Goal: Task Accomplishment & Management: Manage account settings

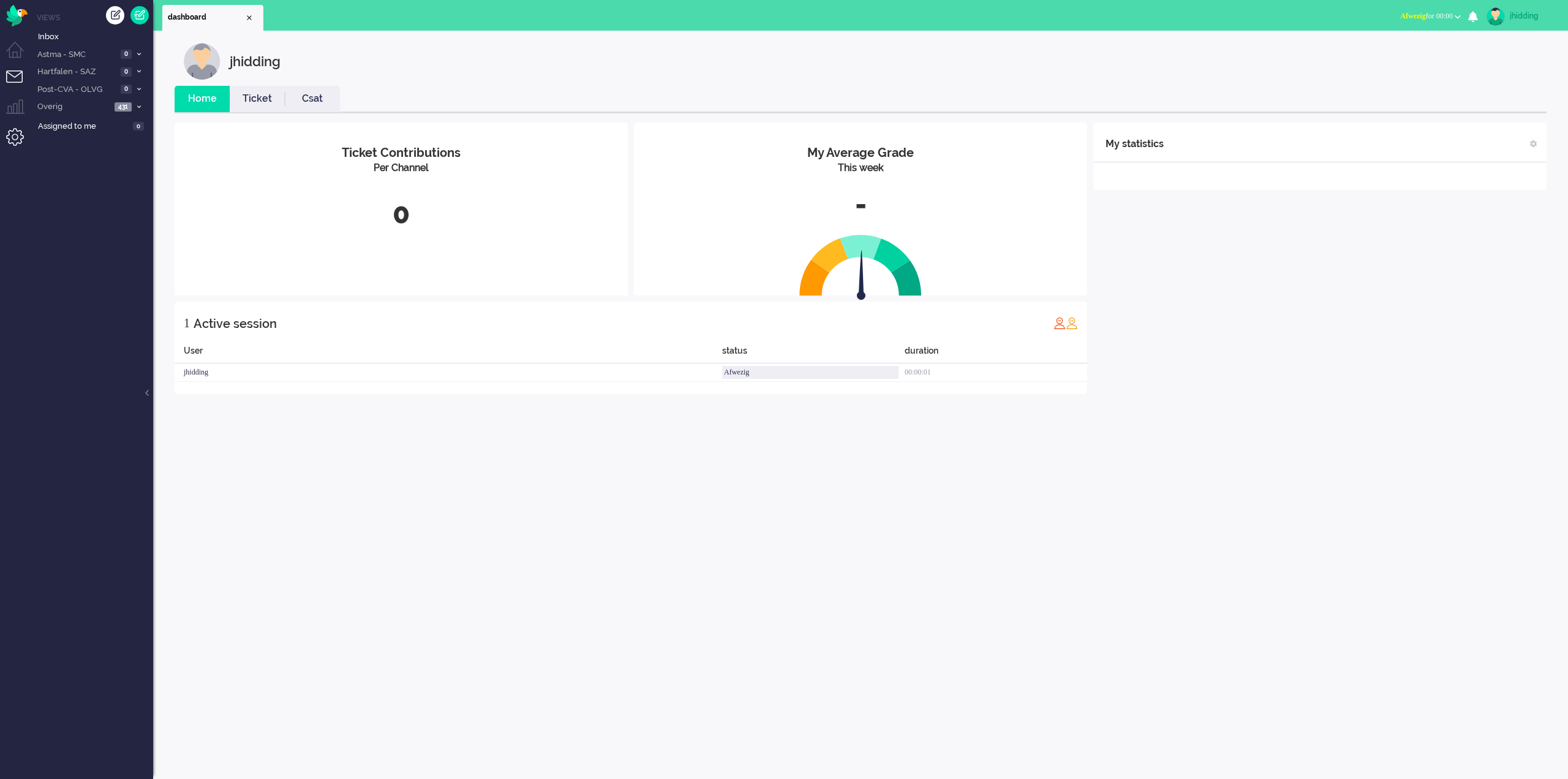
click at [20, 130] on li "Admin menu" at bounding box center [20, 141] width 28 height 28
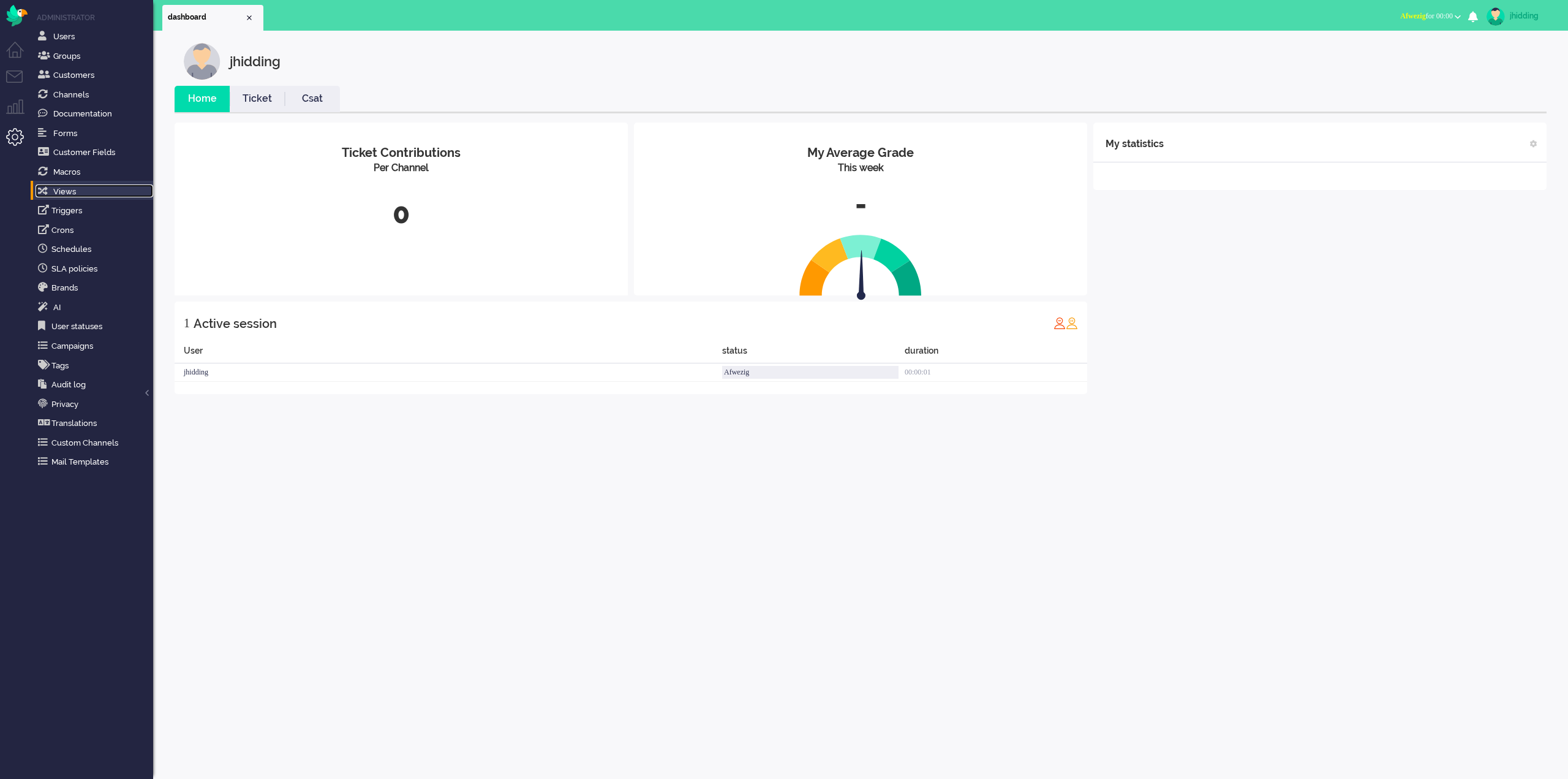
click at [93, 191] on link "Views" at bounding box center [94, 191] width 117 height 14
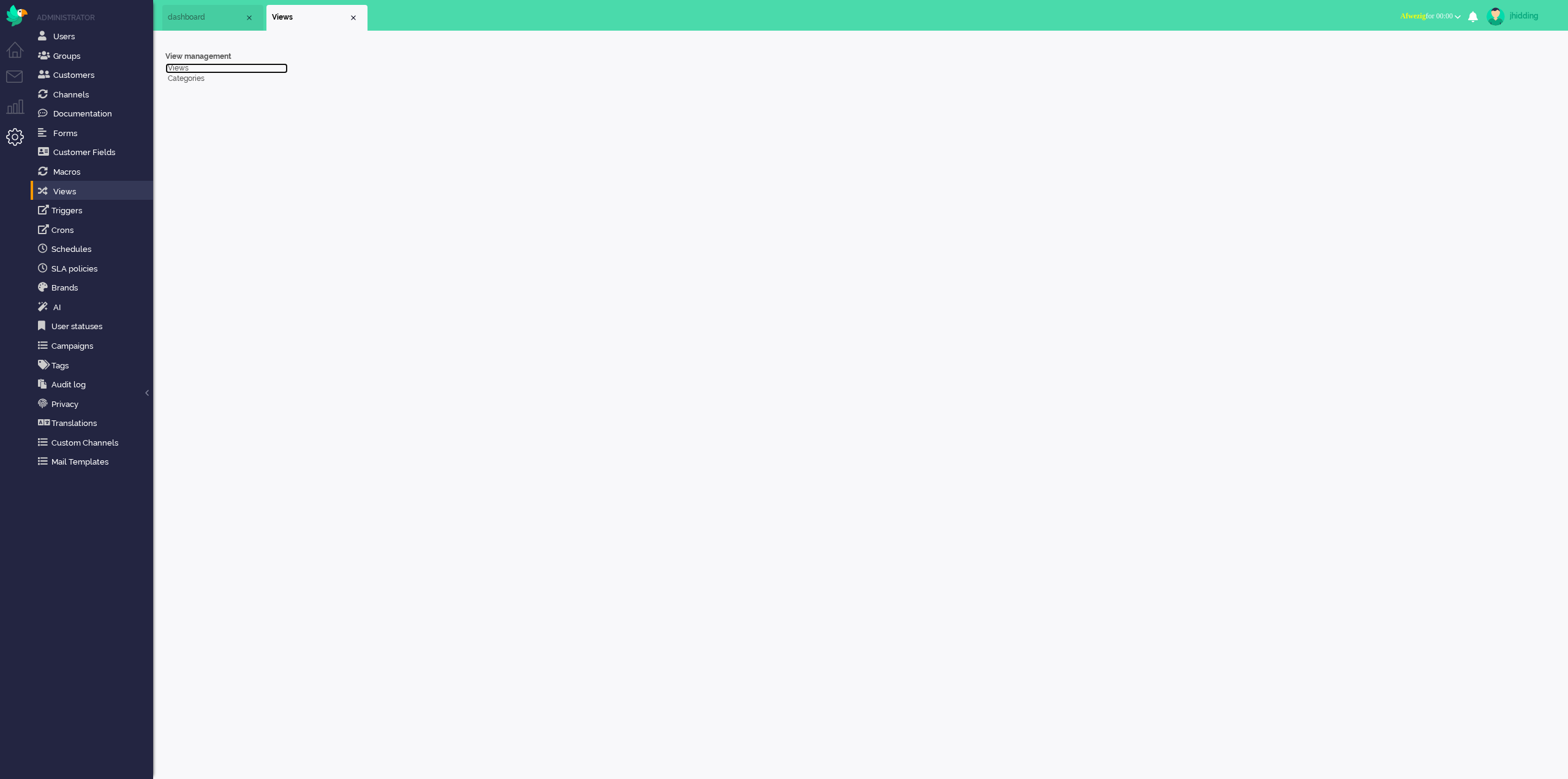
click at [171, 66] on link "Views" at bounding box center [226, 68] width 123 height 11
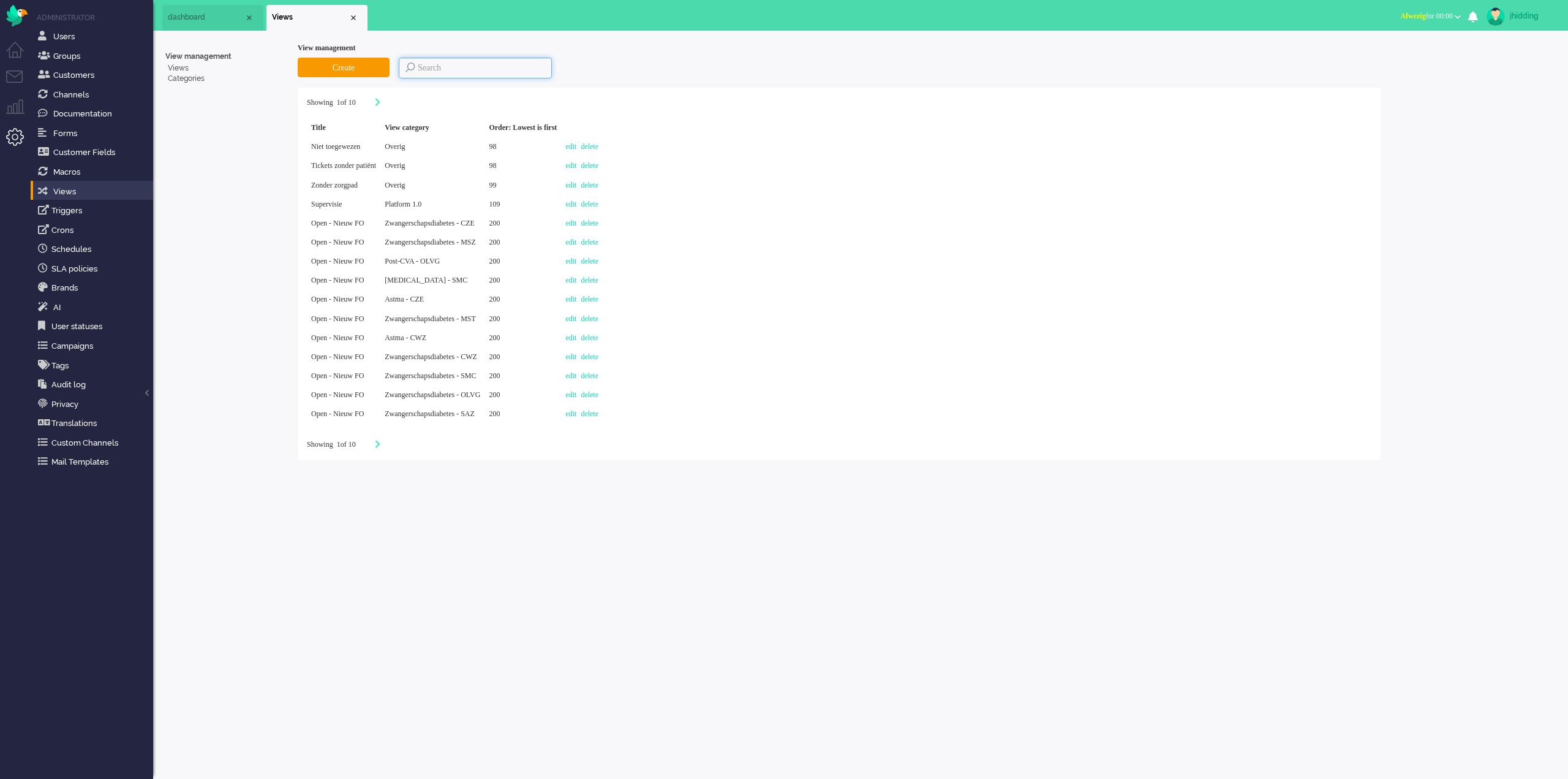
click at [457, 65] on input at bounding box center [476, 68] width 153 height 21
type input "niet toegewezen"
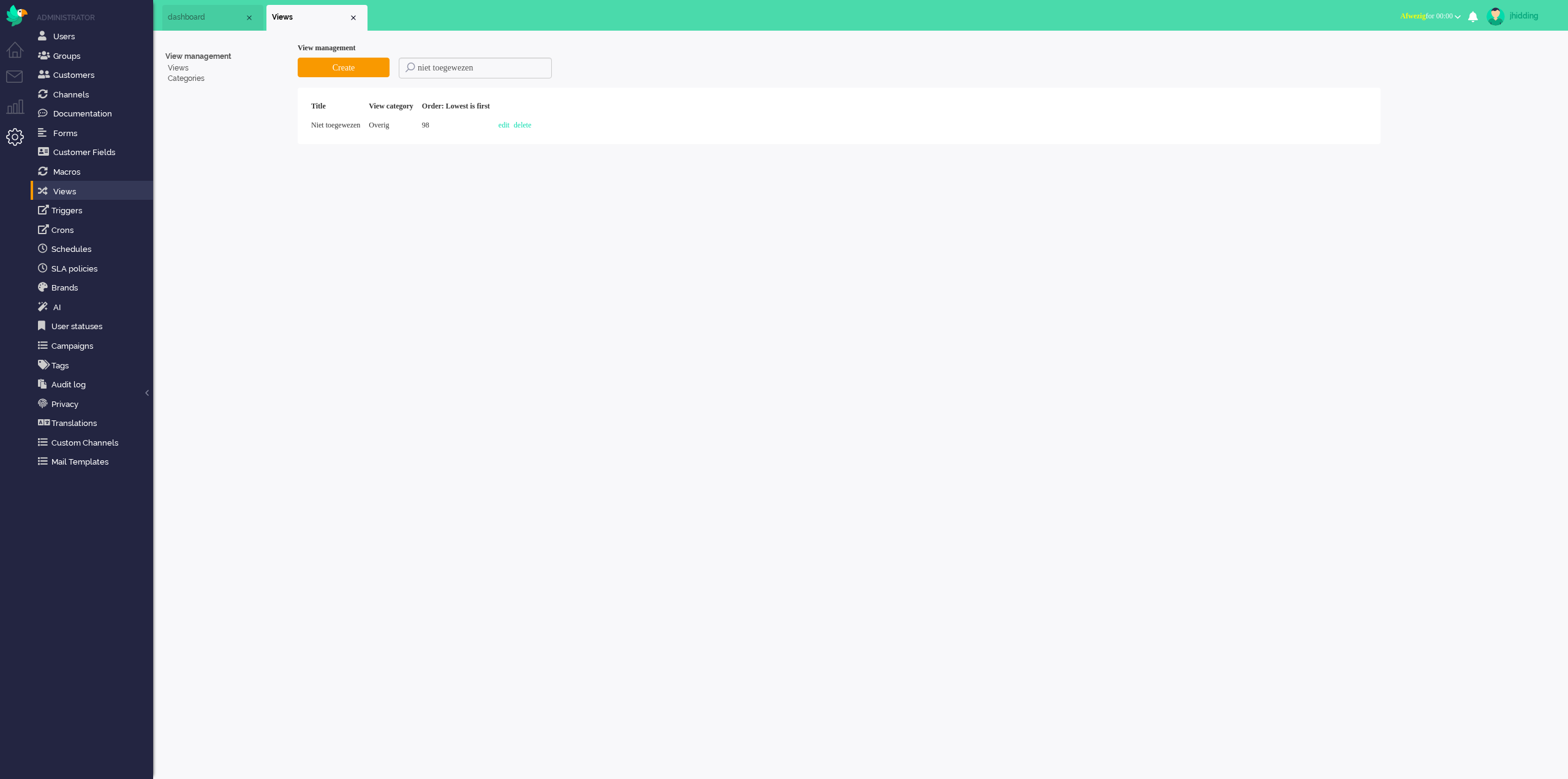
drag, startPoint x: 387, startPoint y: 120, endPoint x: 333, endPoint y: 125, distance: 54.2
click at [386, 121] on span "Overig" at bounding box center [379, 125] width 20 height 8
click at [333, 125] on span "Niet toegewezen" at bounding box center [335, 125] width 49 height 8
click at [66, 41] on link "Users" at bounding box center [94, 36] width 117 height 14
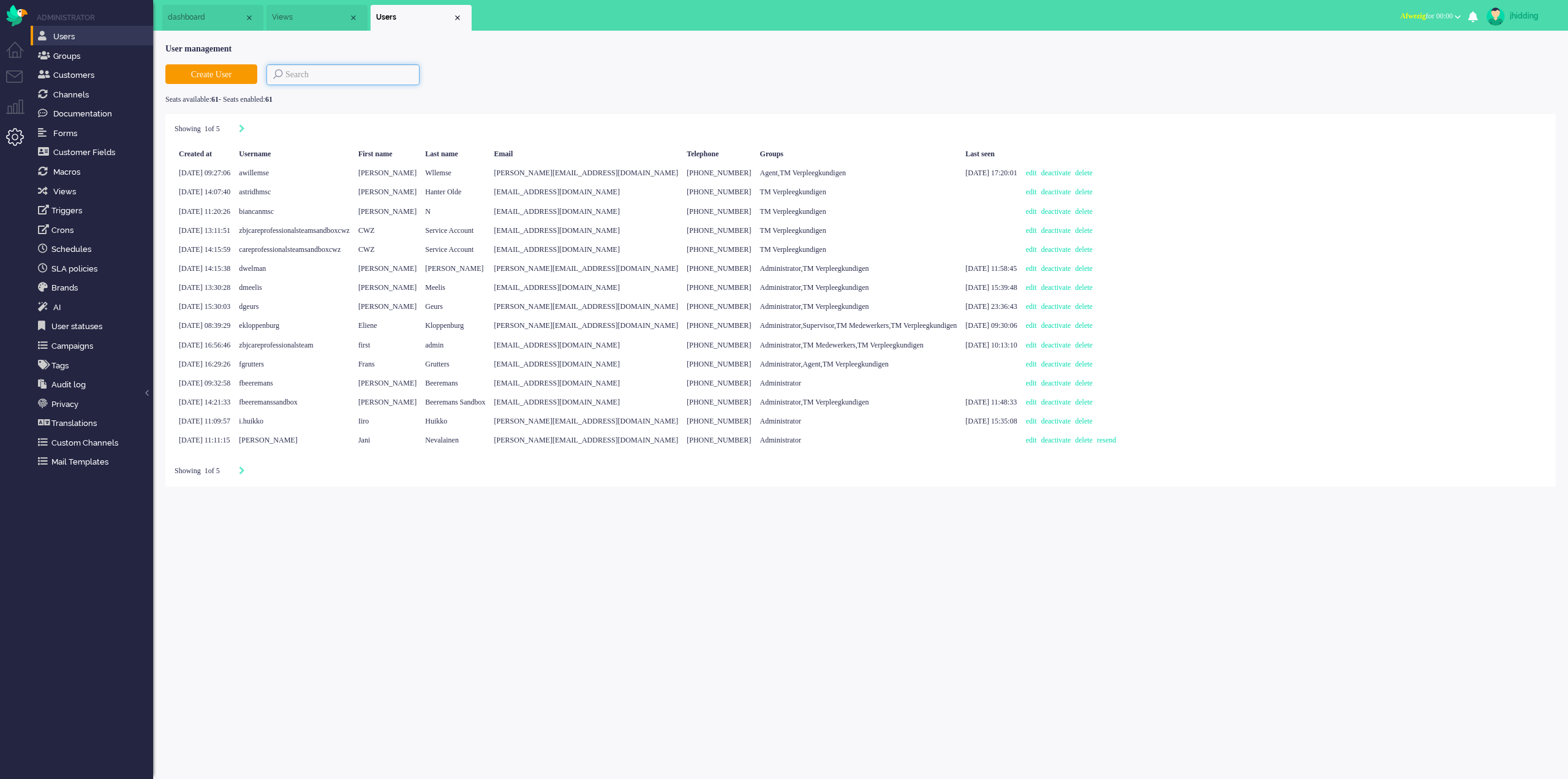
click at [337, 78] on input at bounding box center [344, 75] width 153 height 21
type input "j"
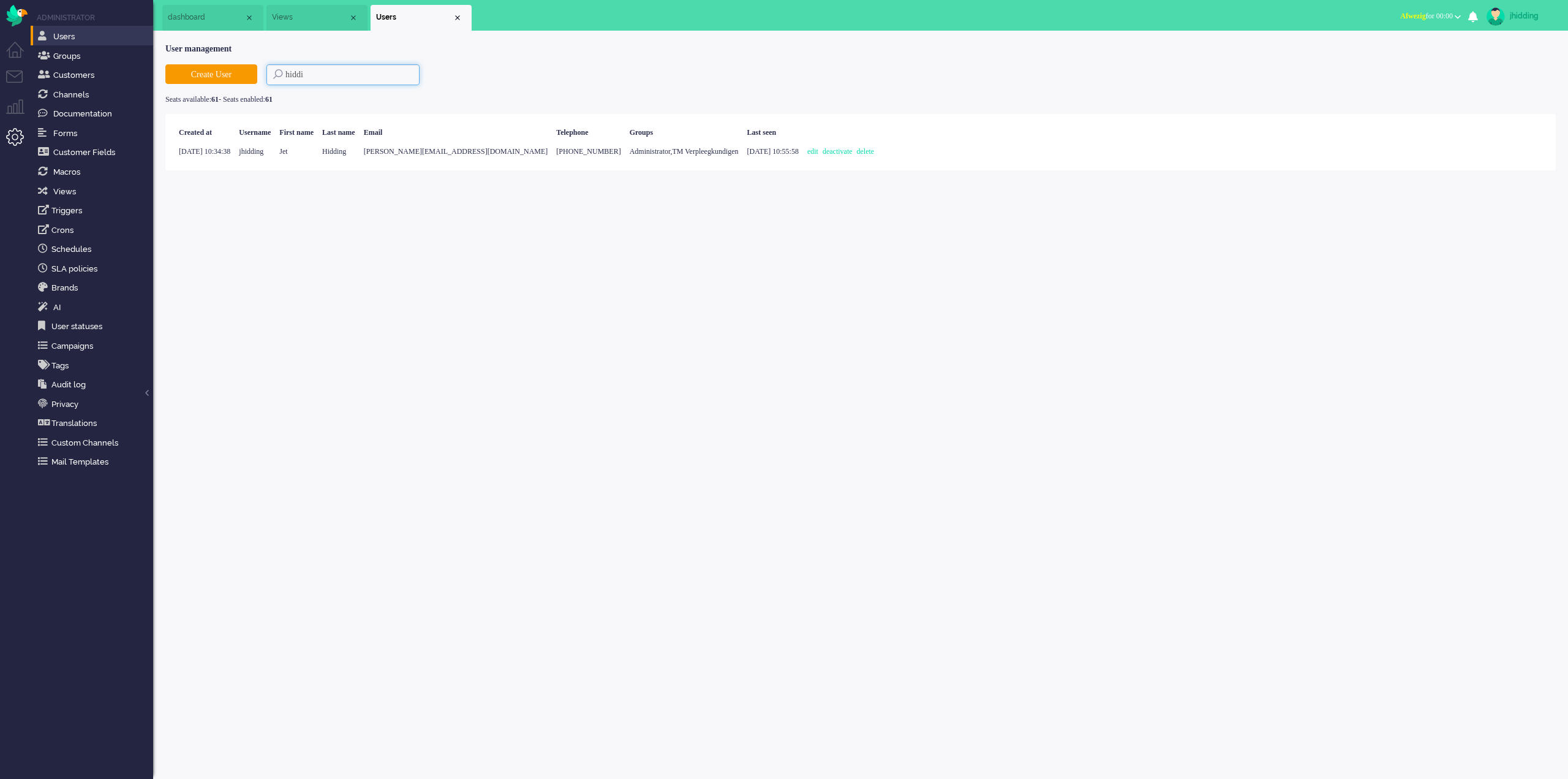
type input "hiddi"
click at [346, 154] on span "Hidding" at bounding box center [334, 151] width 24 height 8
click at [819, 147] on link "edit" at bounding box center [815, 151] width 15 height 8
select select
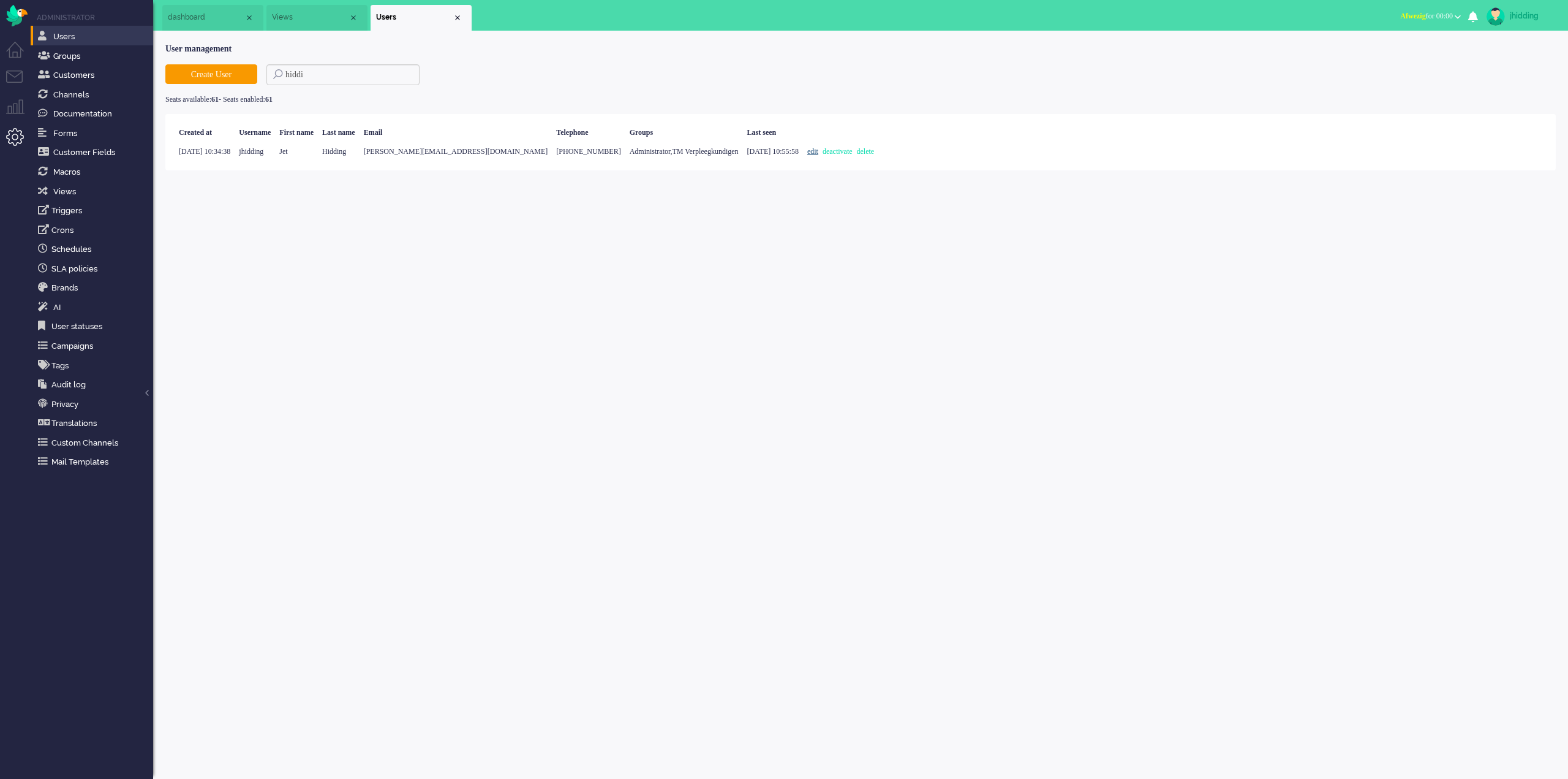
select select
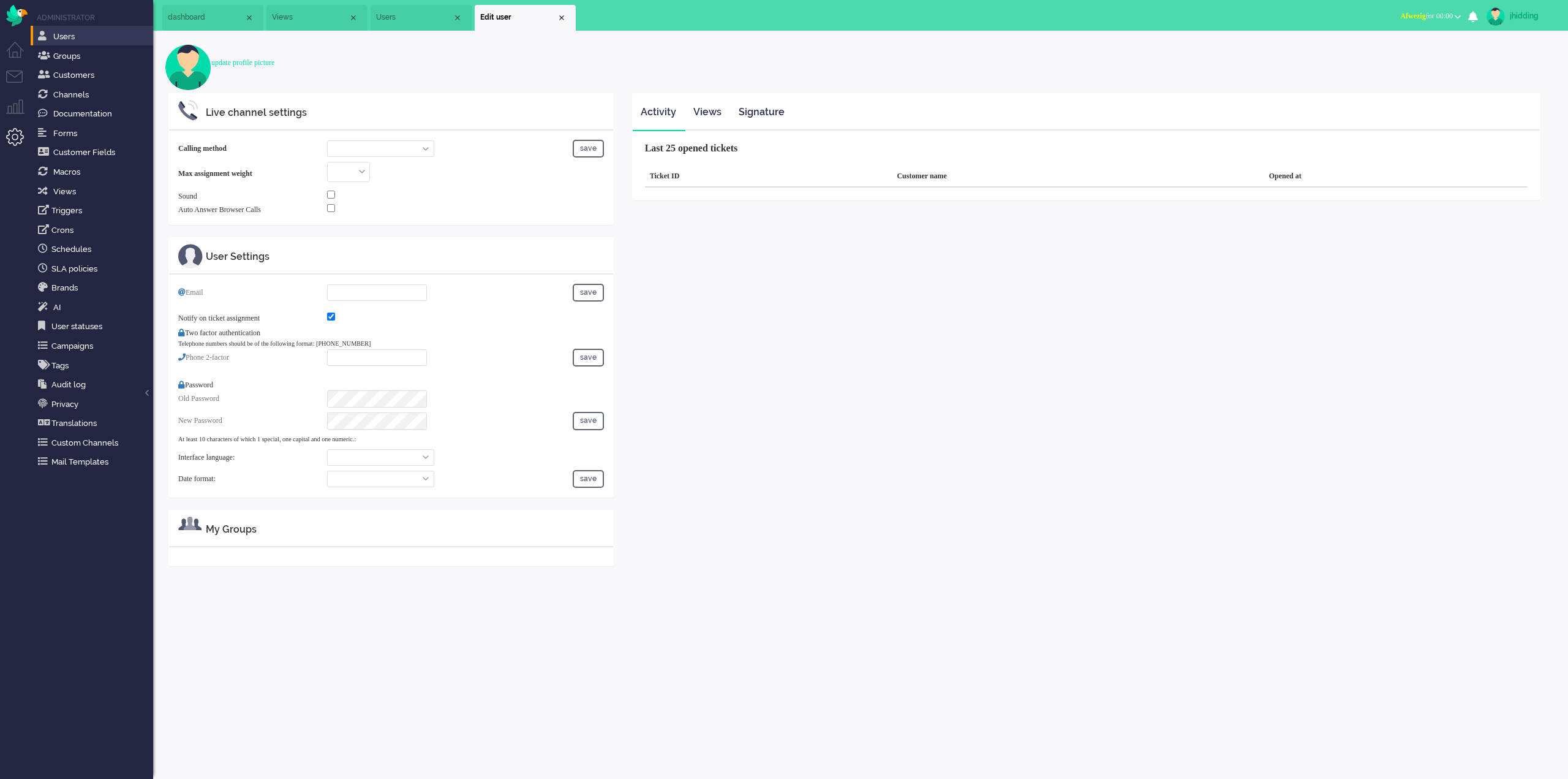
select select "inbound-new"
type input "[PERSON_NAME][EMAIL_ADDRESS][DOMAIN_NAME]"
checkbox input "true"
type input "[PHONE_NUMBER]"
select select "en"
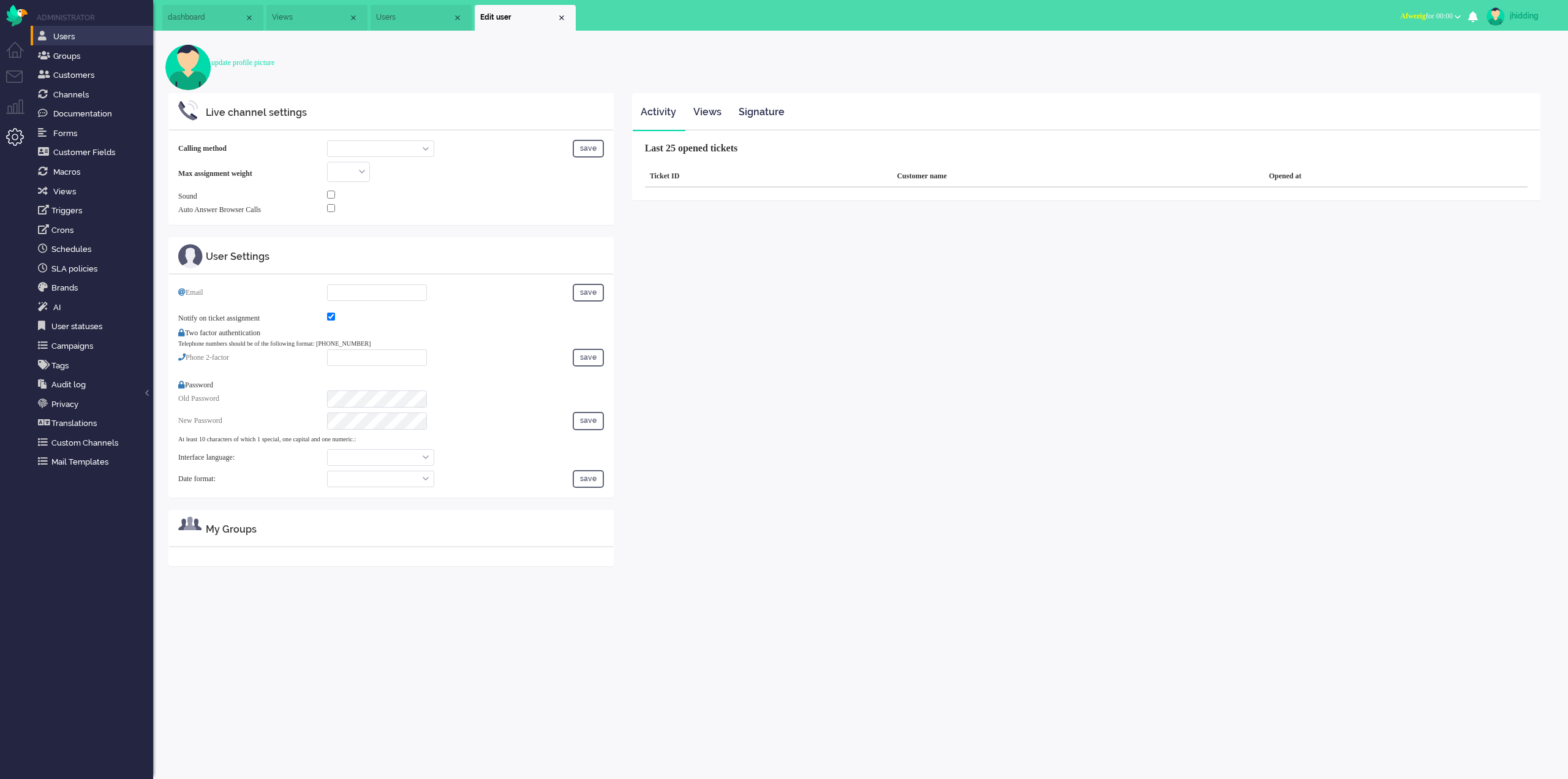
select select "en_GB"
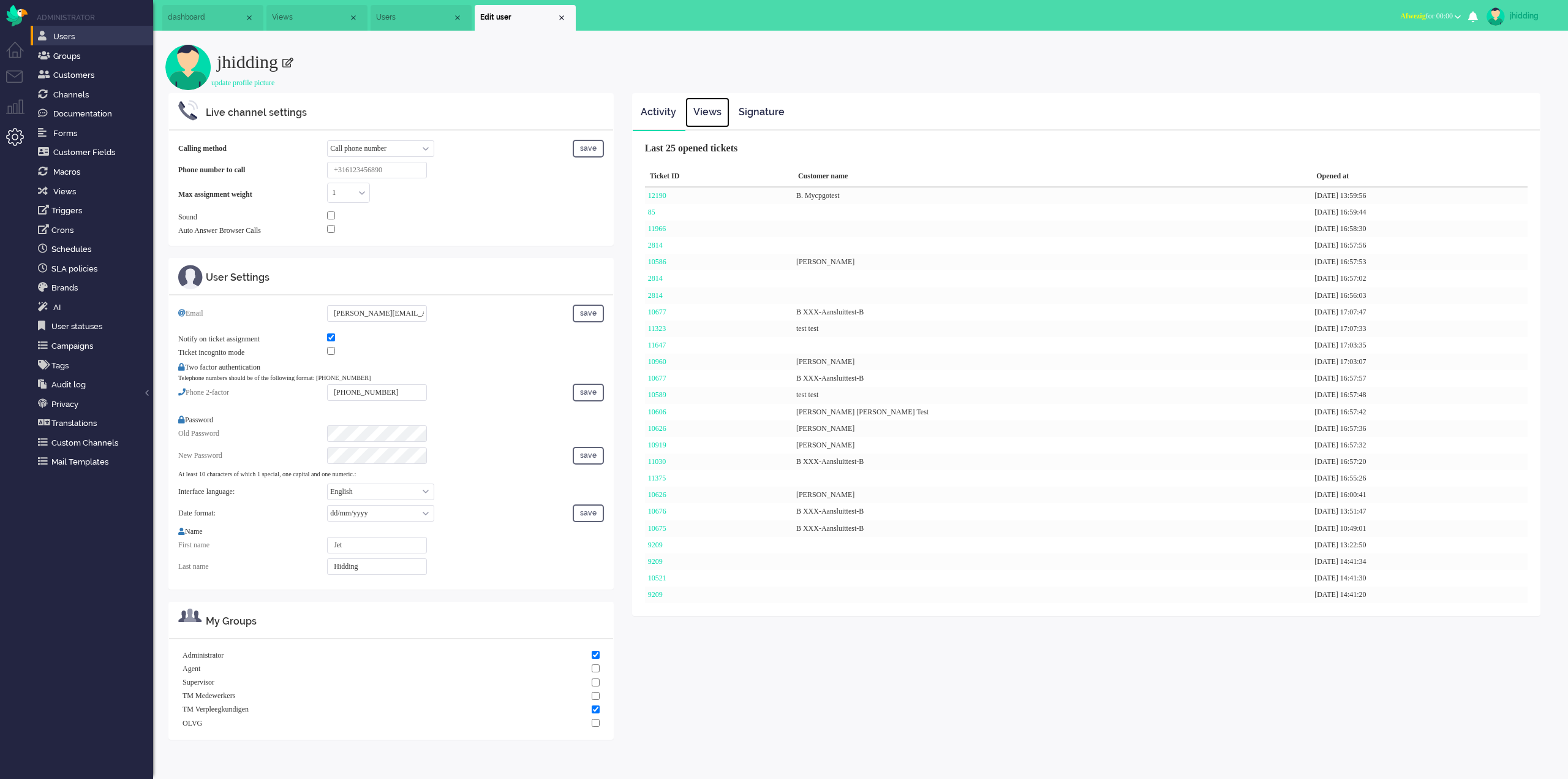
click at [701, 114] on link "Views" at bounding box center [707, 113] width 44 height 30
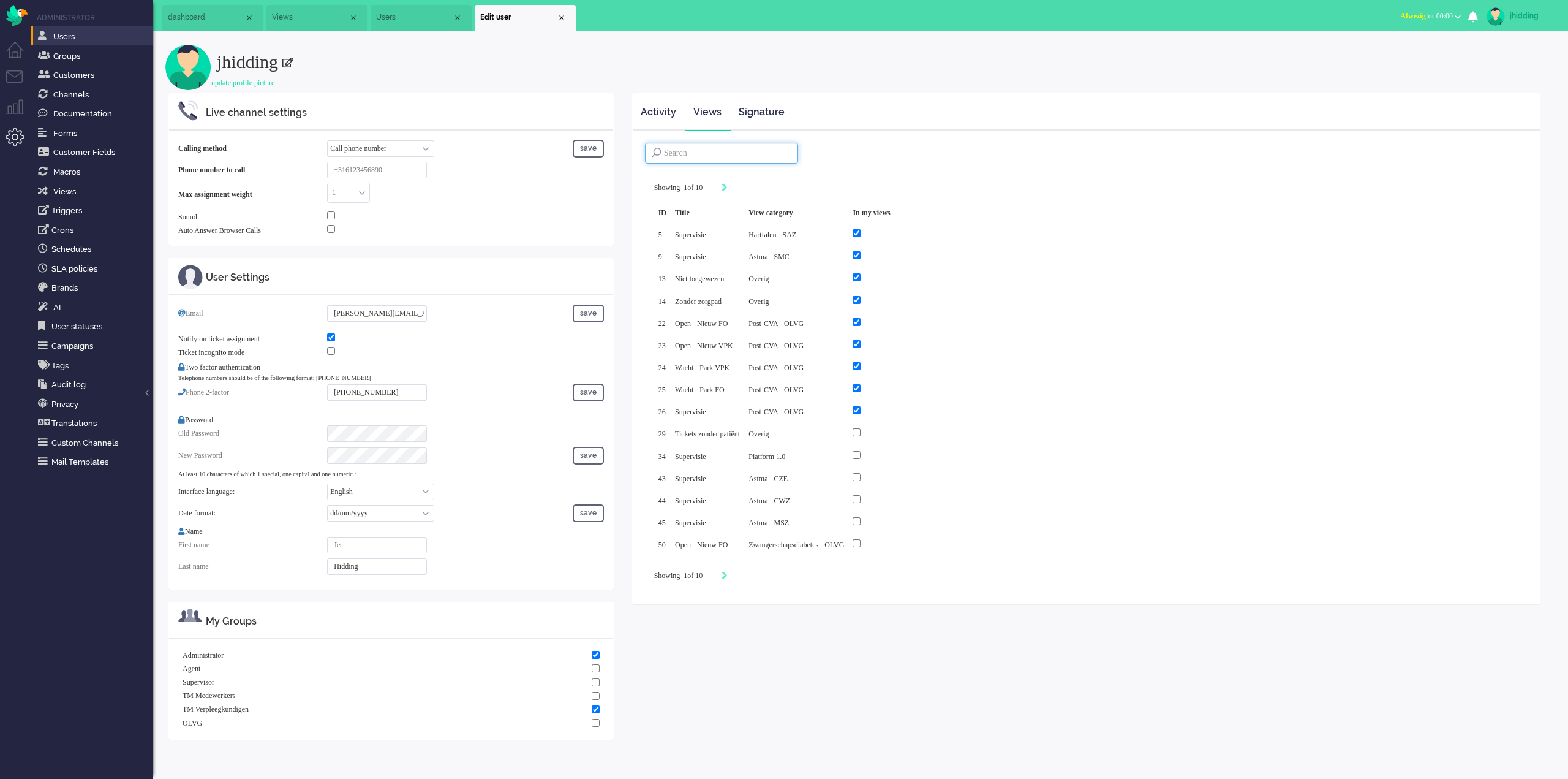
click at [705, 153] on input at bounding box center [722, 153] width 153 height 21
type input "niet toege"
click at [17, 47] on li "Dashboard menu" at bounding box center [20, 55] width 28 height 28
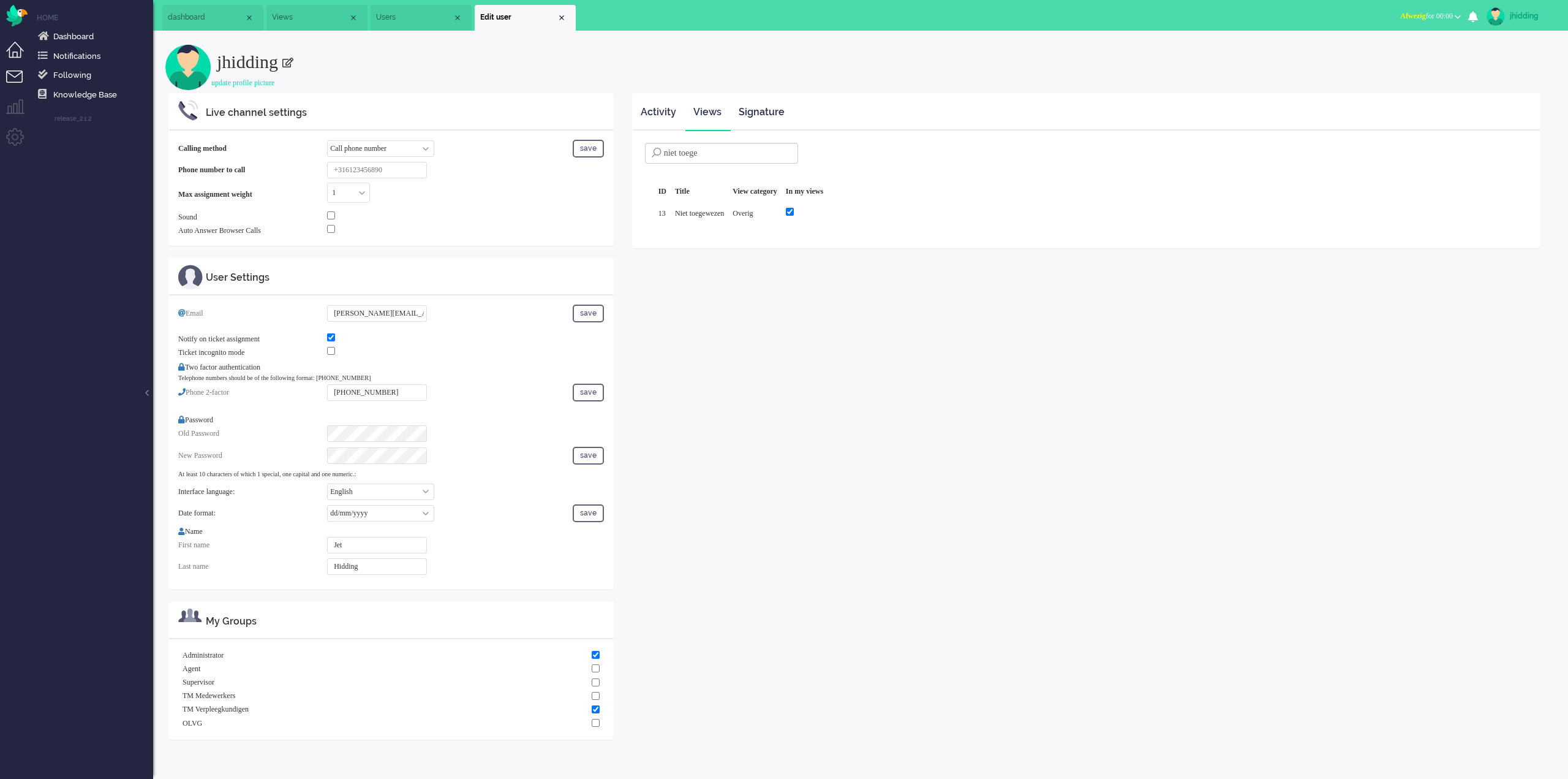
click at [17, 77] on li "Tickets menu" at bounding box center [20, 84] width 28 height 28
click at [138, 105] on icon at bounding box center [139, 107] width 4 height 5
click at [92, 128] on span "Niet toegewezen" at bounding box center [86, 127] width 75 height 11
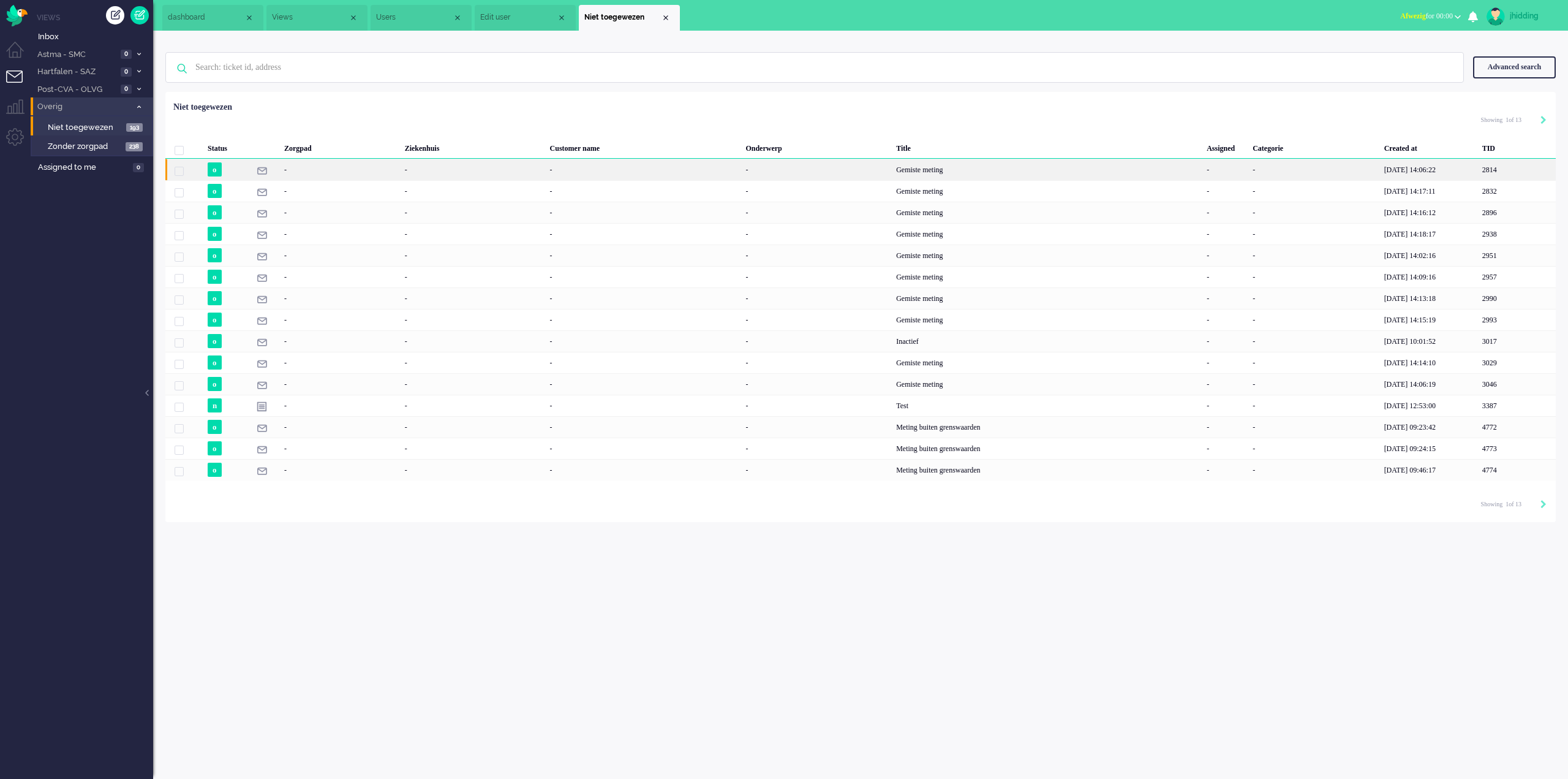
click at [909, 171] on div "Gemiste meting" at bounding box center [1047, 169] width 310 height 22
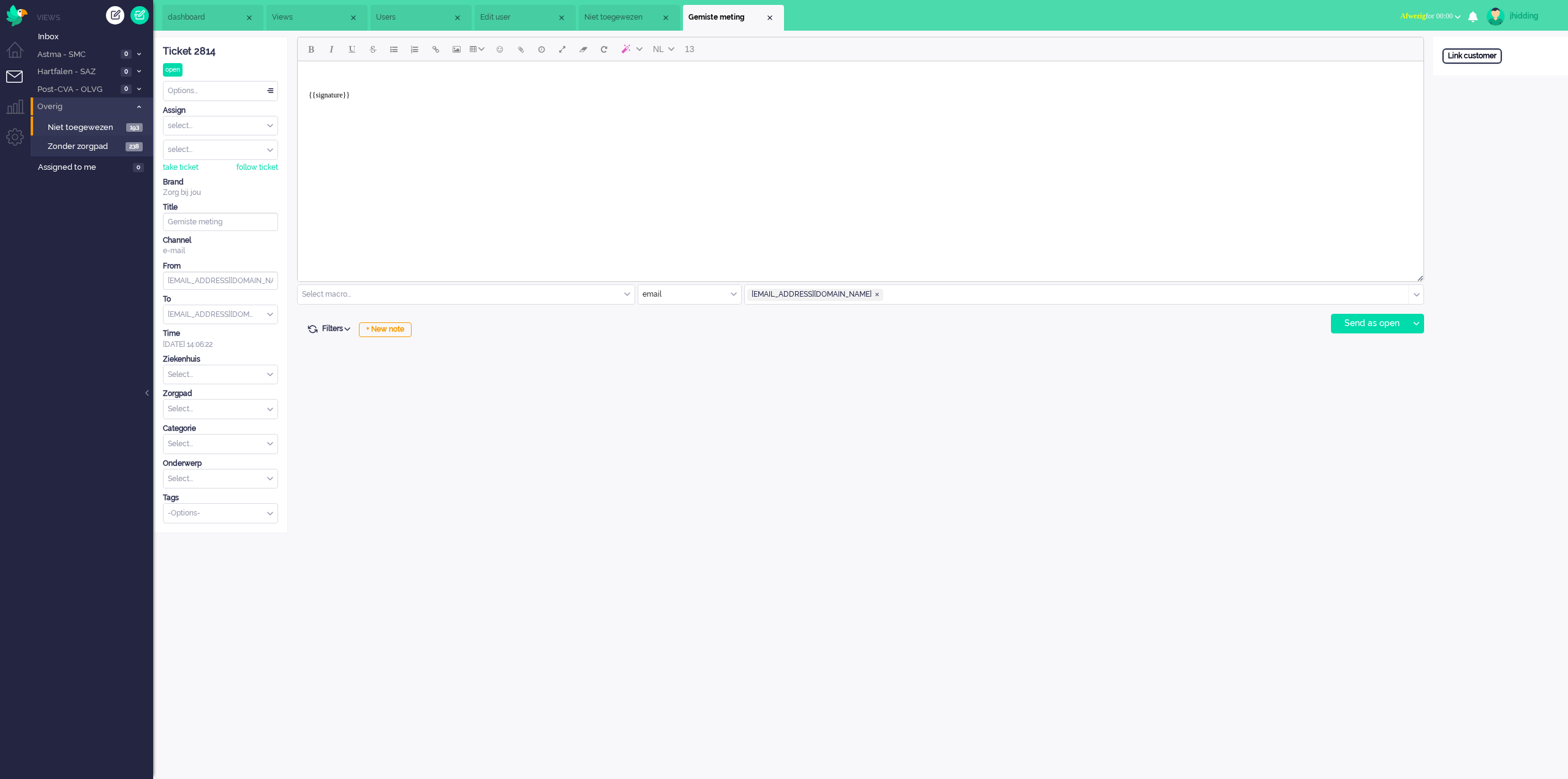
click at [1462, 55] on div "Link customer" at bounding box center [1472, 56] width 59 height 15
click at [1466, 95] on div "Cancel" at bounding box center [1462, 94] width 40 height 17
click at [769, 18] on div "Close tab" at bounding box center [770, 17] width 10 height 10
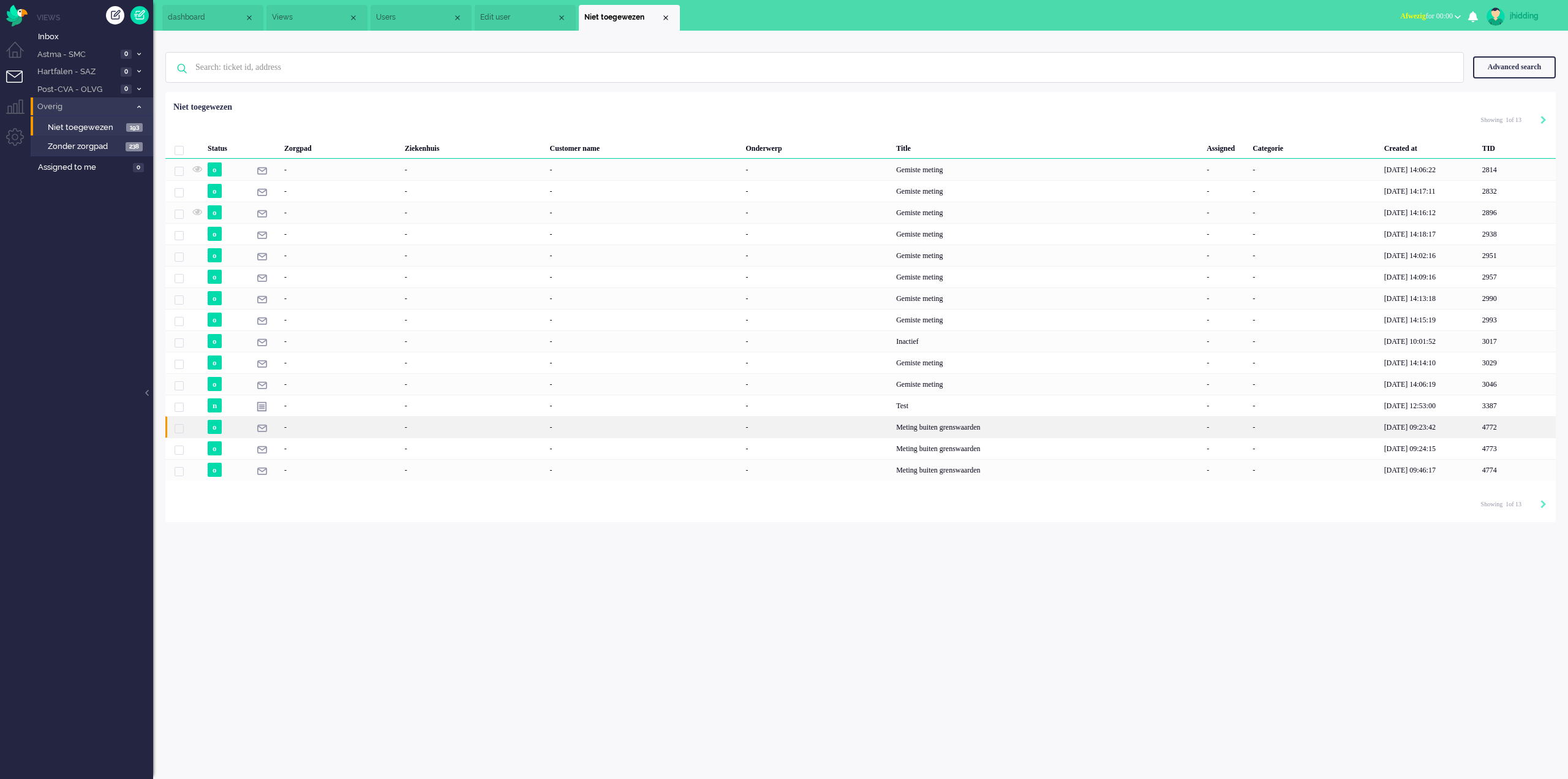
click at [932, 430] on div "Meting buiten grenswaarden" at bounding box center [1047, 426] width 310 height 22
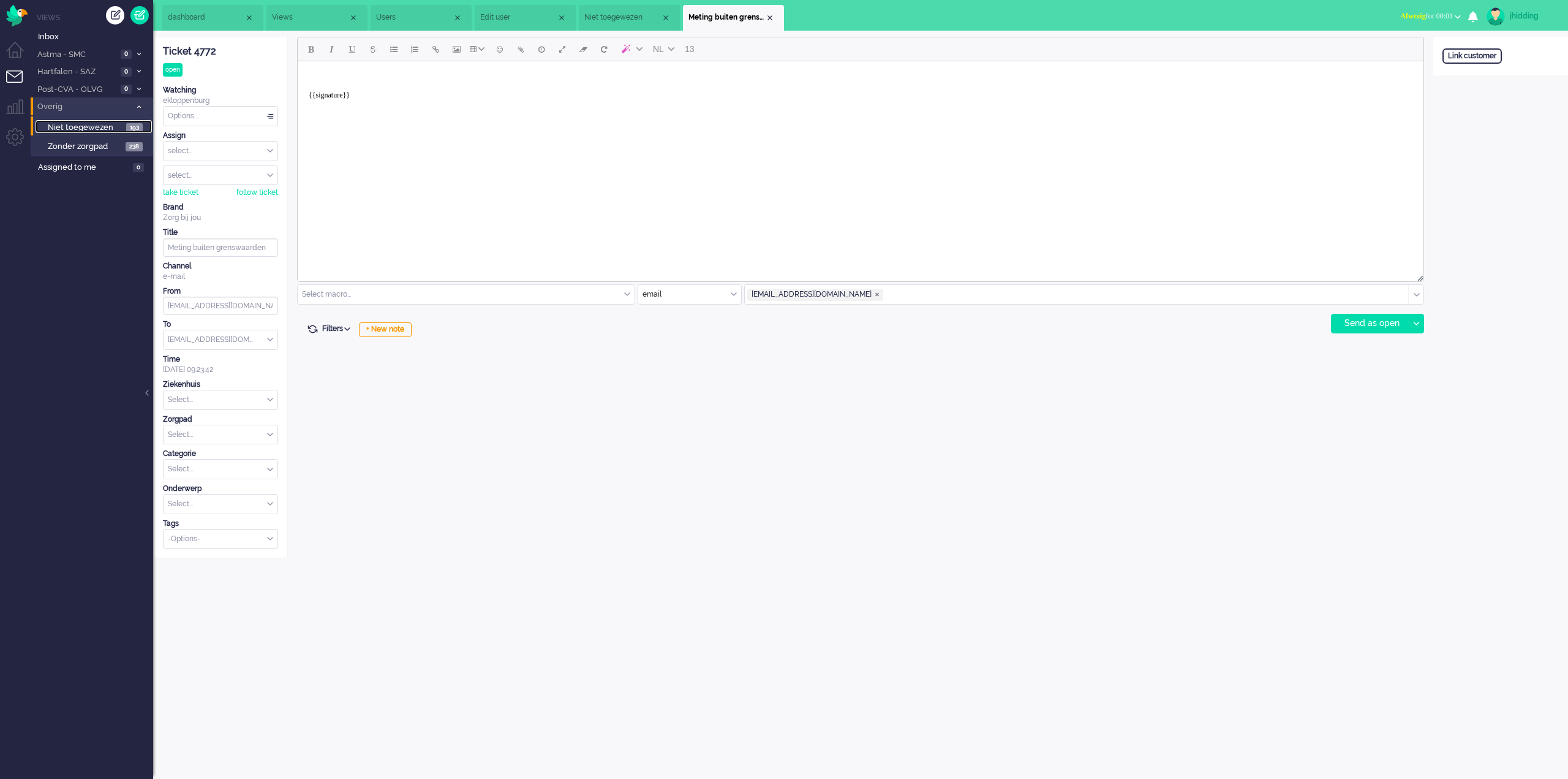
click at [85, 129] on span "Niet toegewezen" at bounding box center [86, 127] width 75 height 11
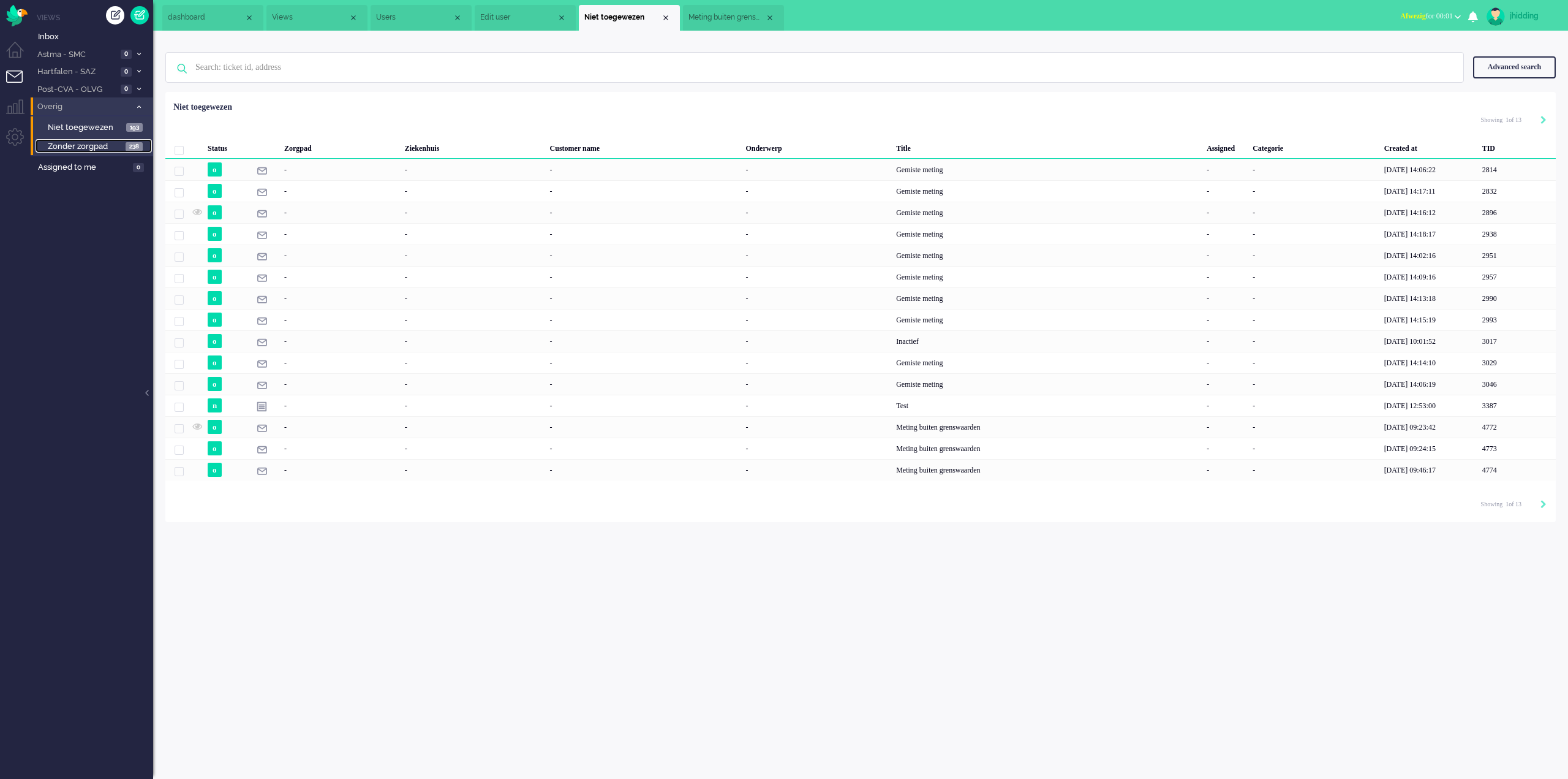
click at [89, 141] on link "Zonder zorgpad 238" at bounding box center [93, 146] width 117 height 14
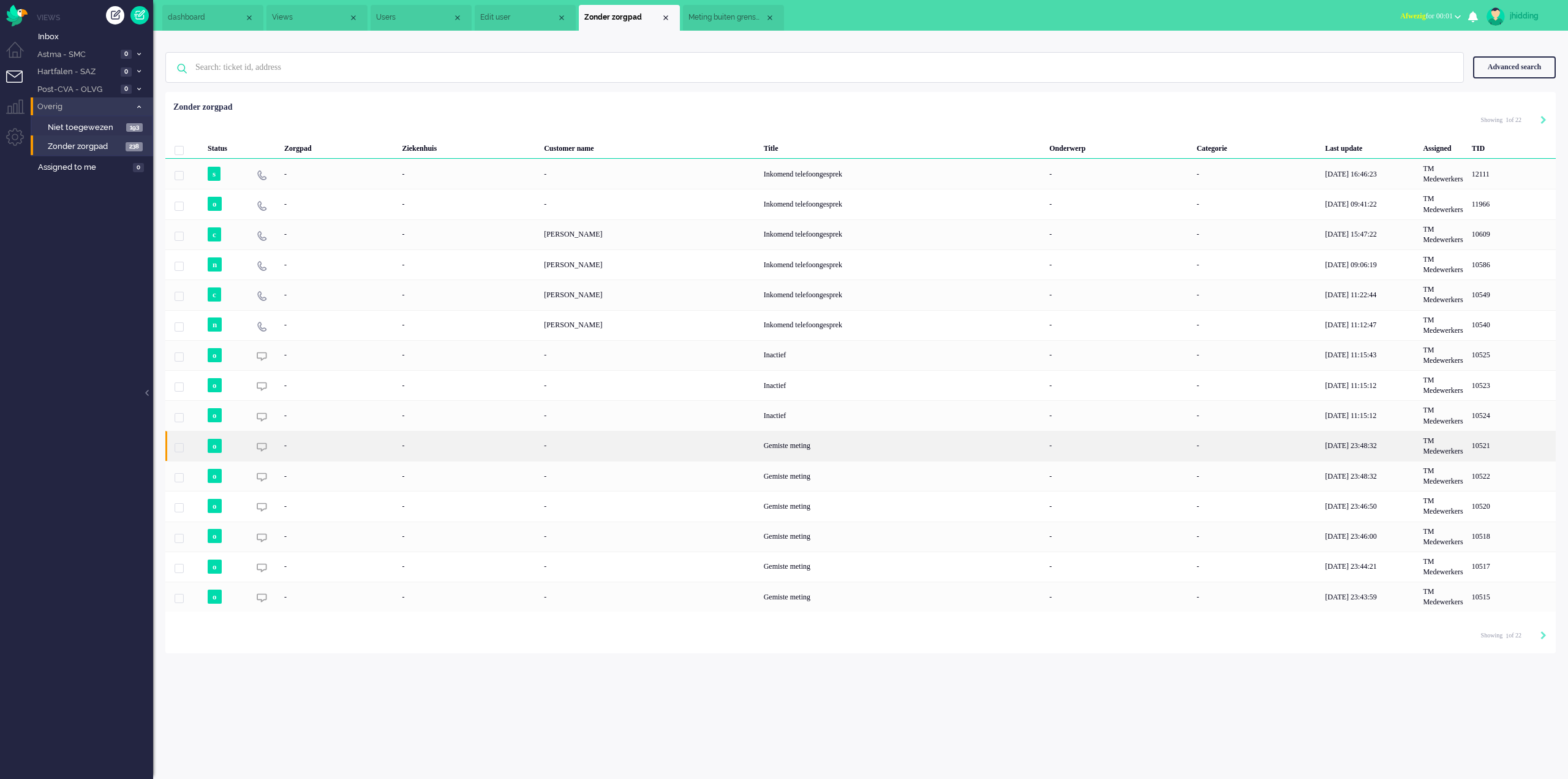
click at [779, 456] on div "Gemiste meting" at bounding box center [903, 446] width 286 height 30
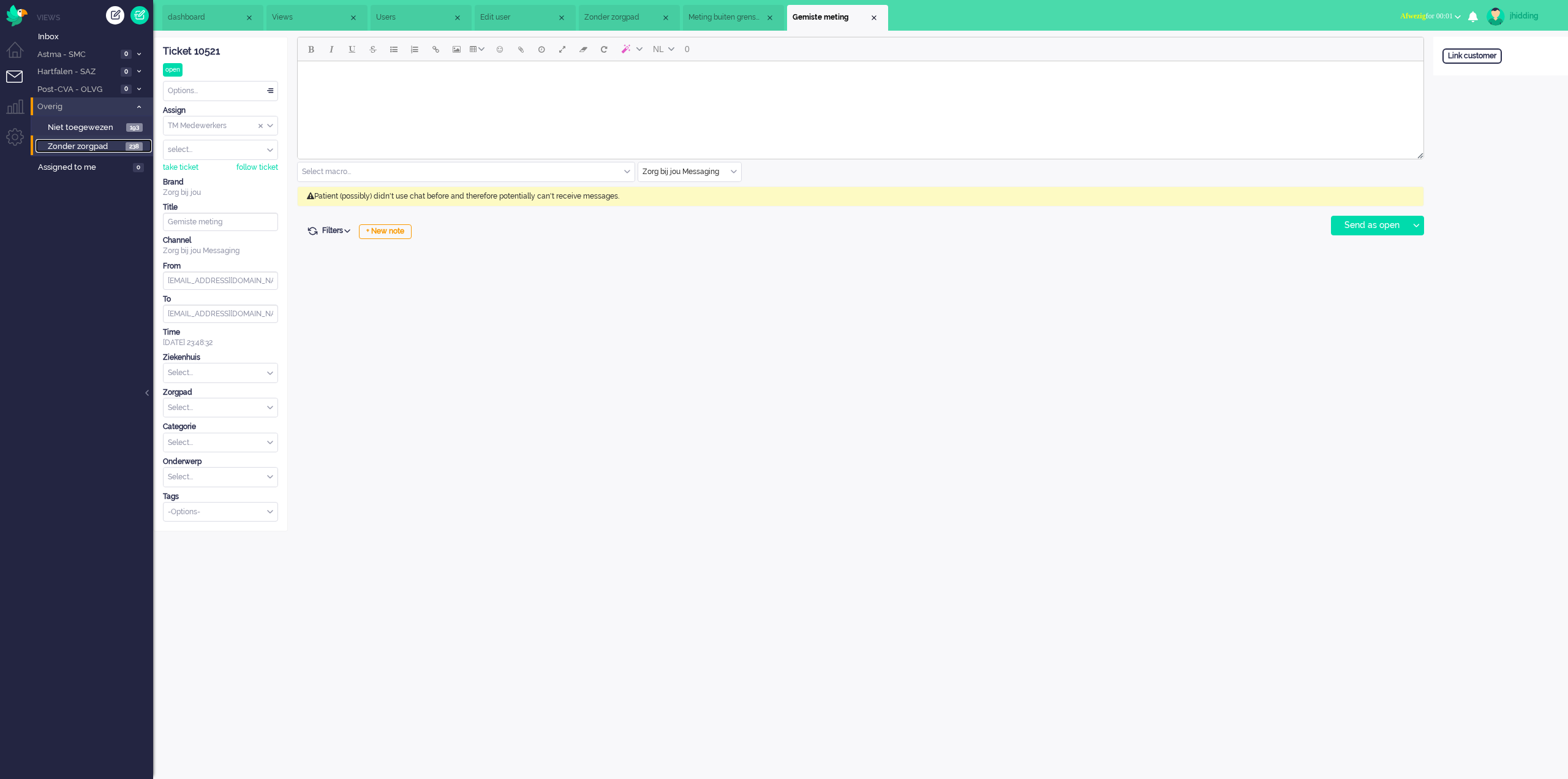
click at [93, 141] on span "Zonder zorgpad" at bounding box center [85, 146] width 74 height 11
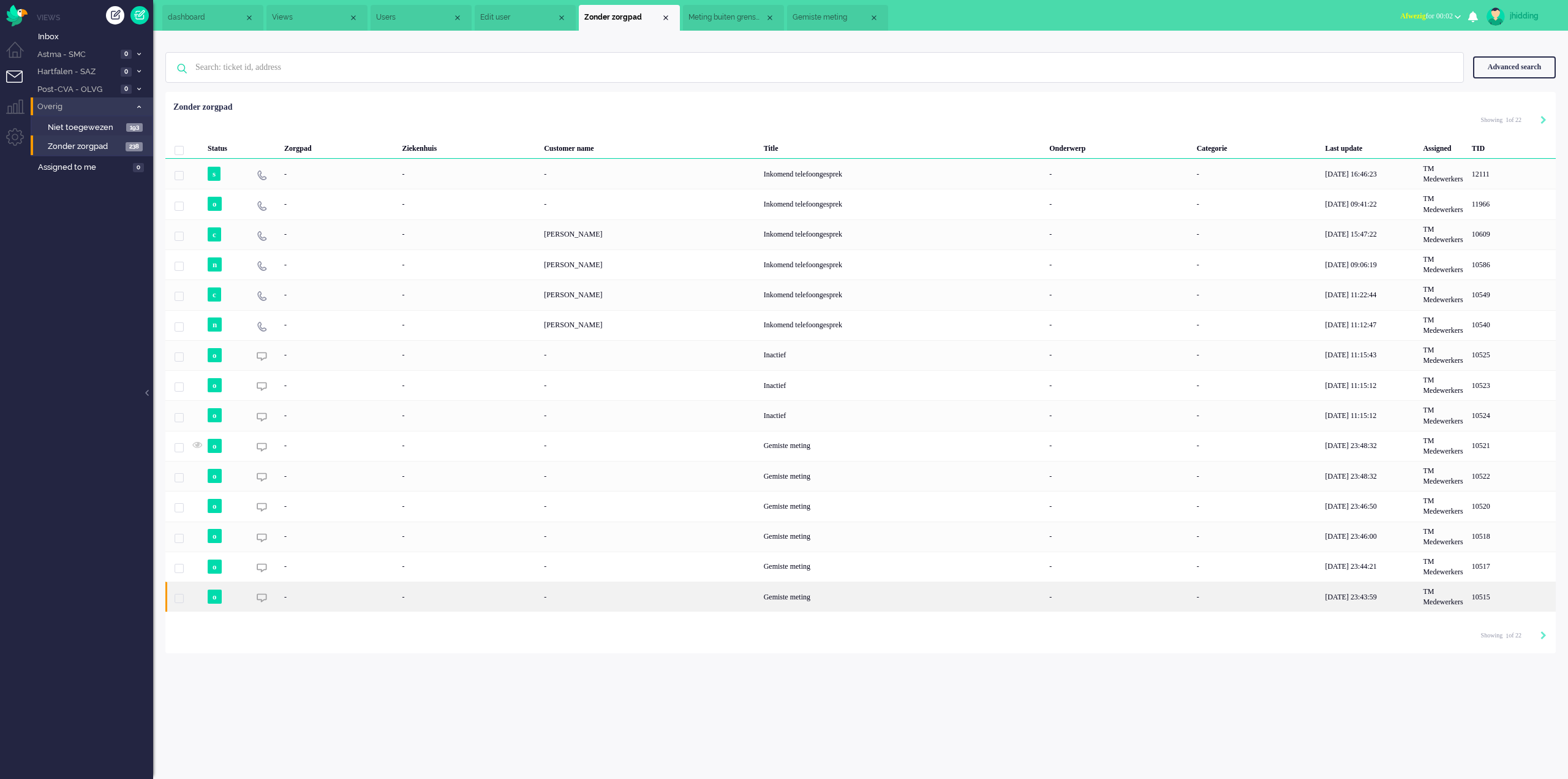
click at [802, 602] on div "Gemiste meting" at bounding box center [903, 596] width 286 height 30
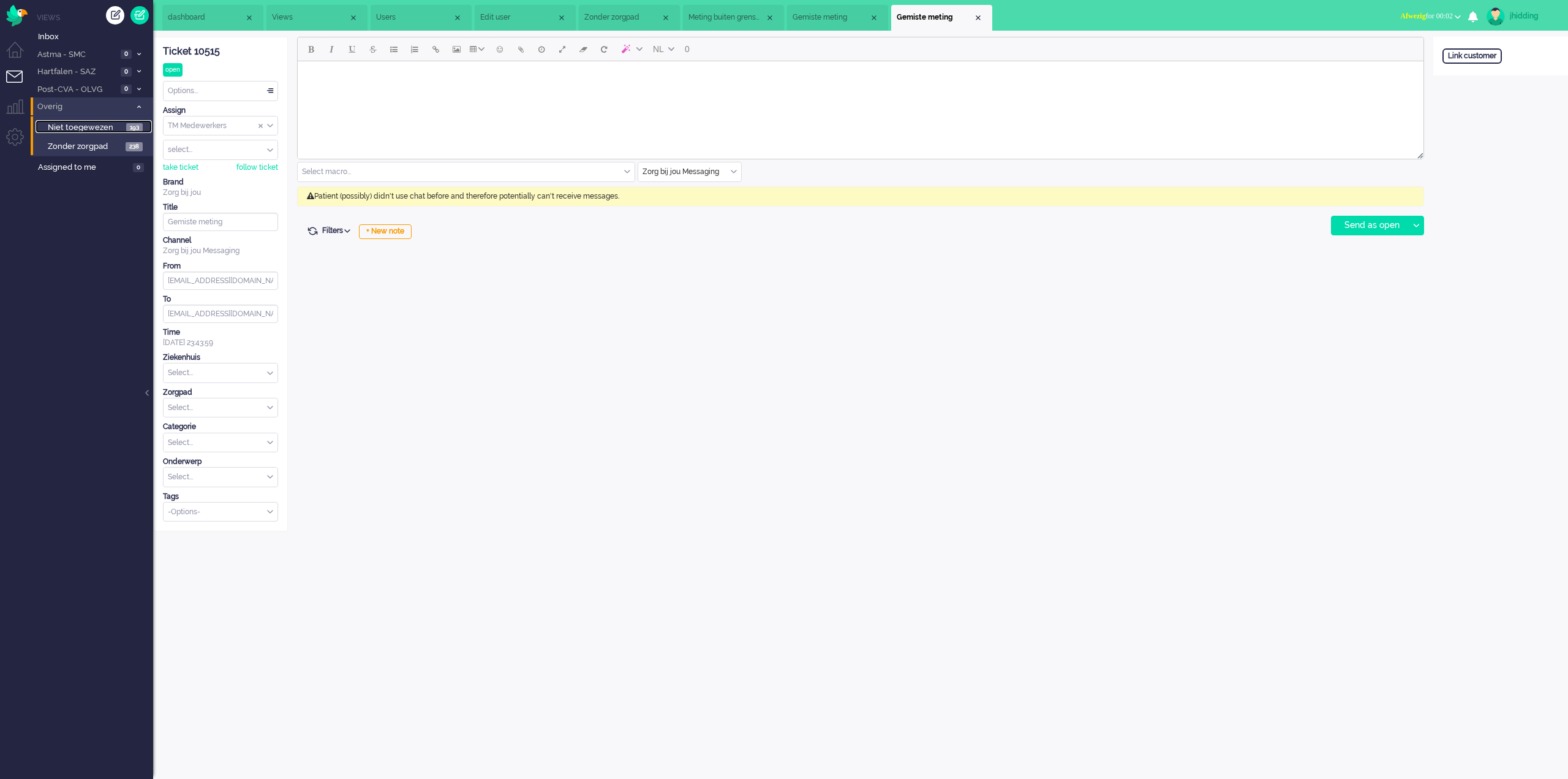
click at [67, 125] on span "Niet toegewezen" at bounding box center [86, 127] width 75 height 11
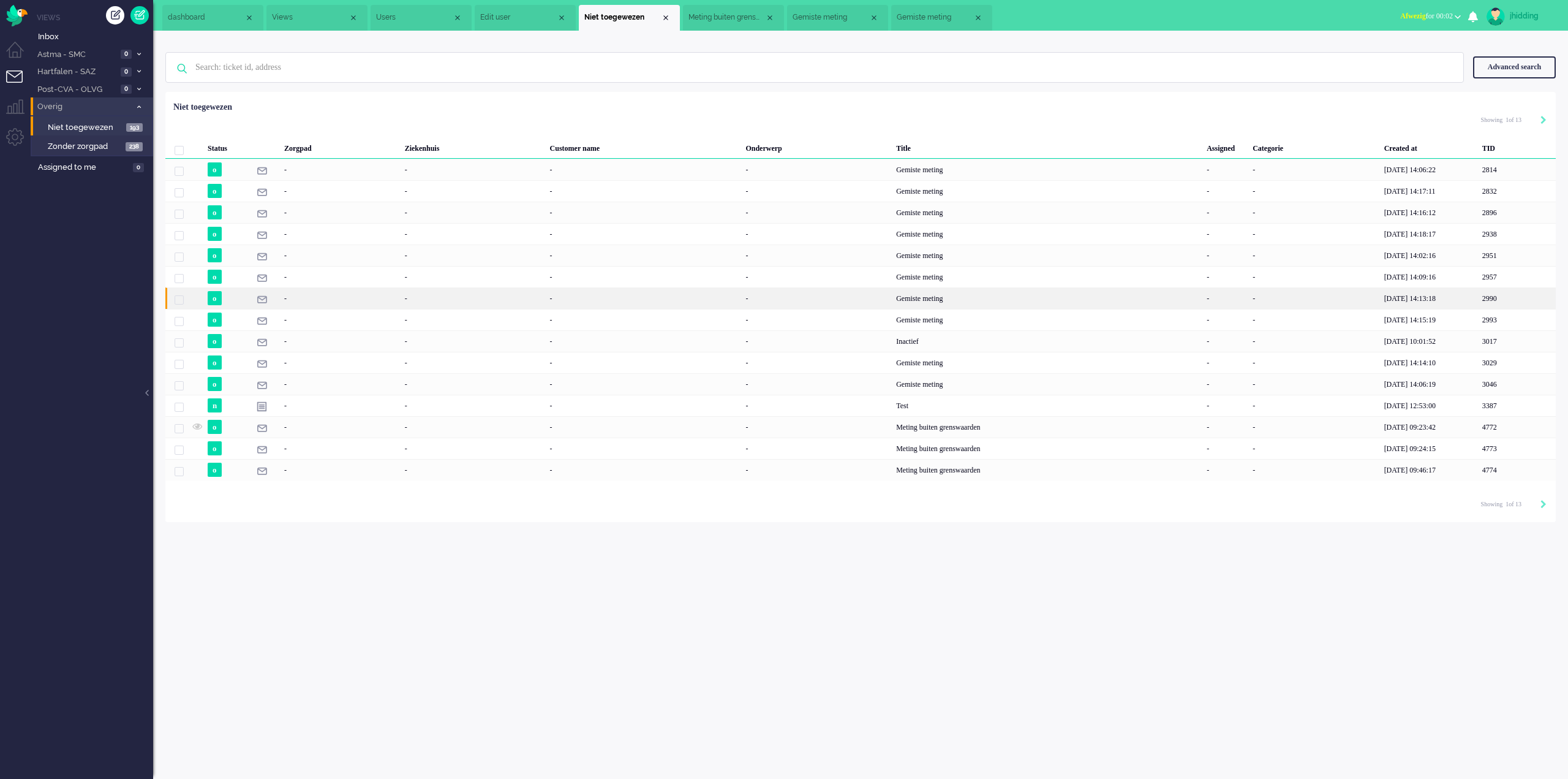
click at [880, 307] on div "-" at bounding box center [816, 298] width 150 height 22
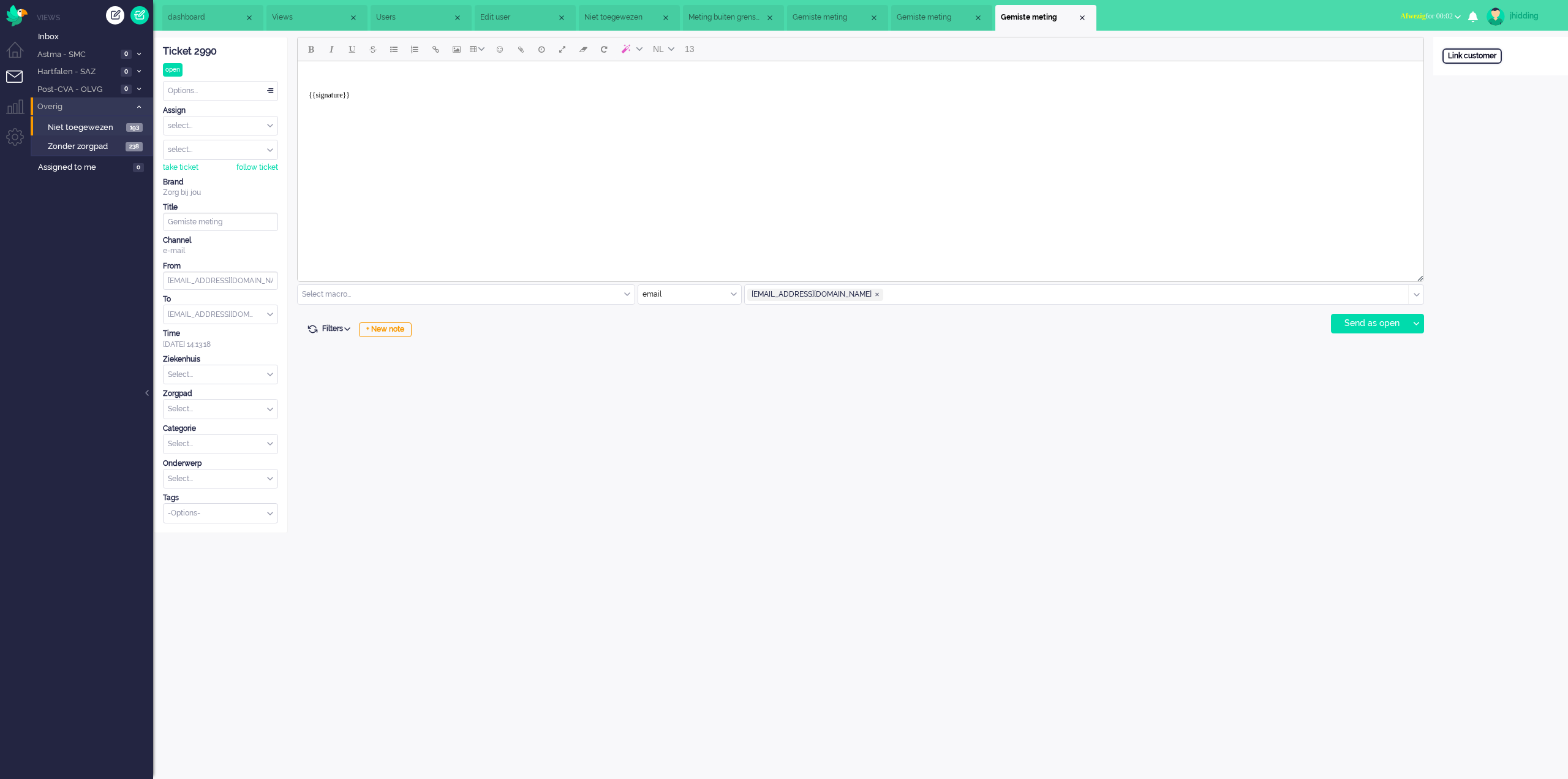
click at [1482, 50] on div "Link customer" at bounding box center [1472, 56] width 59 height 15
click at [1497, 268] on div "Open custom software External primary id Cancel Search" at bounding box center [1500, 285] width 135 height 496
click at [98, 144] on span "Zonder zorgpad" at bounding box center [85, 146] width 74 height 11
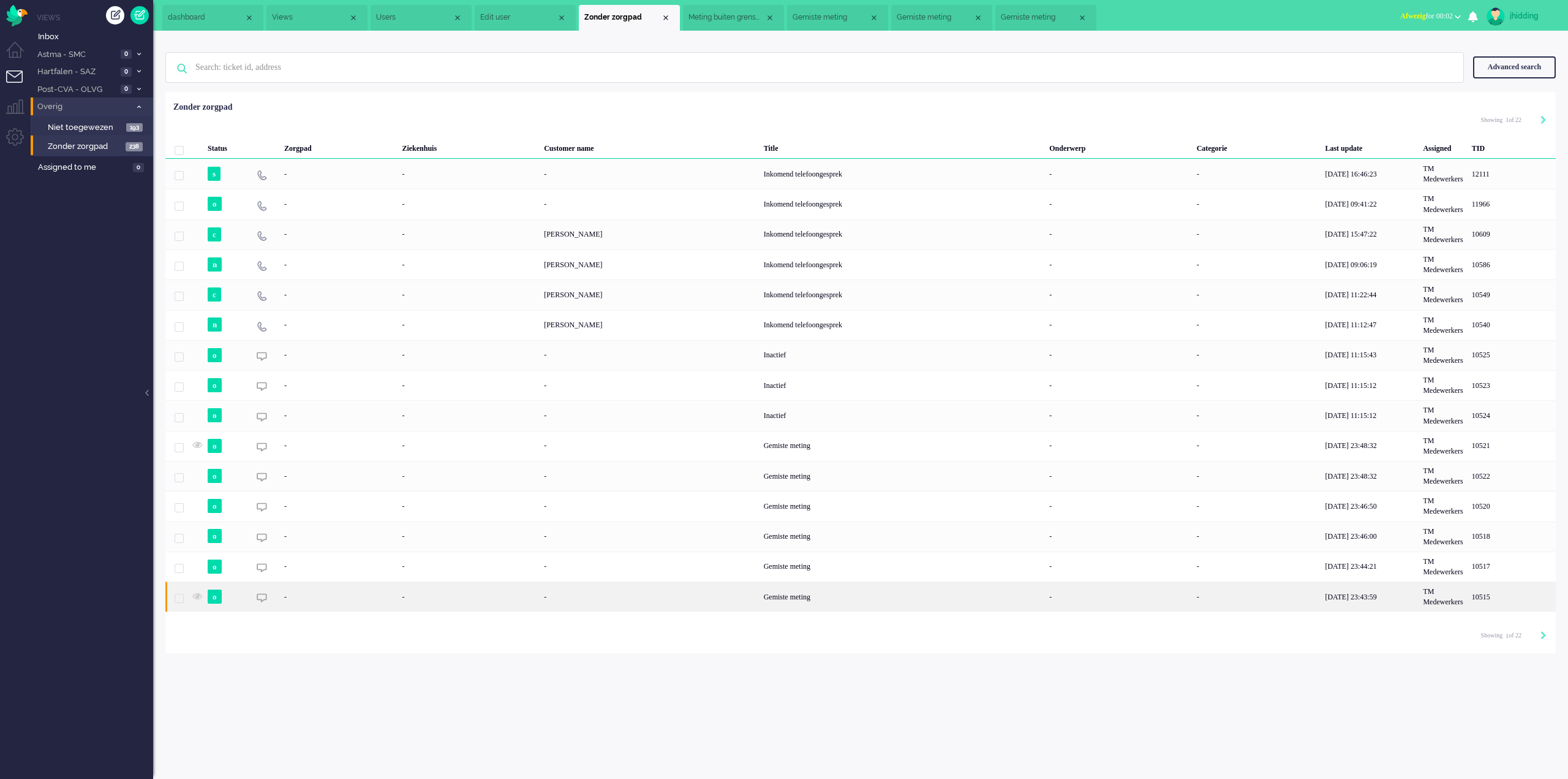
click at [823, 582] on div "Gemiste meting" at bounding box center [903, 596] width 286 height 30
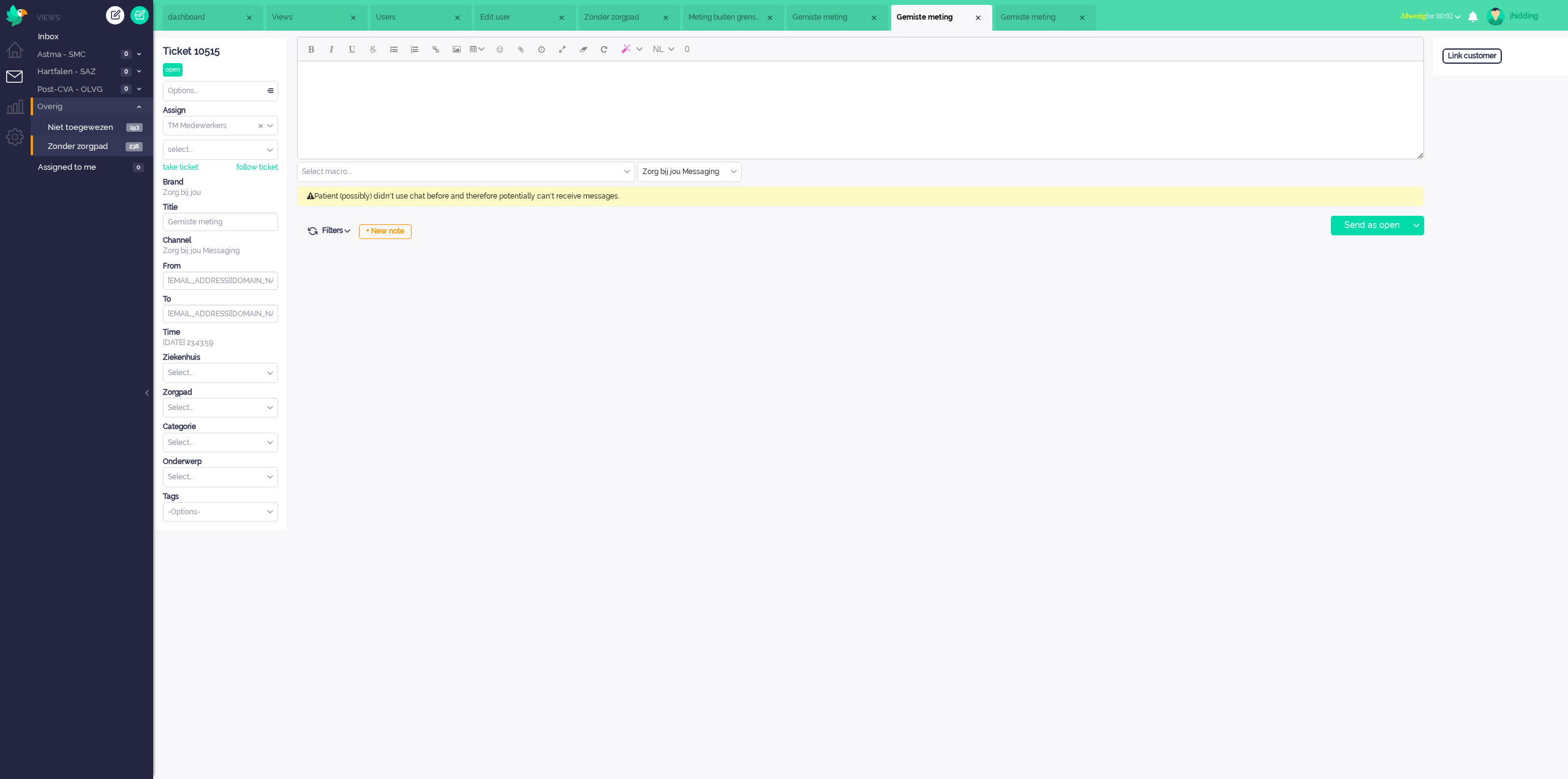
click at [210, 12] on span "dashboard" at bounding box center [206, 17] width 77 height 11
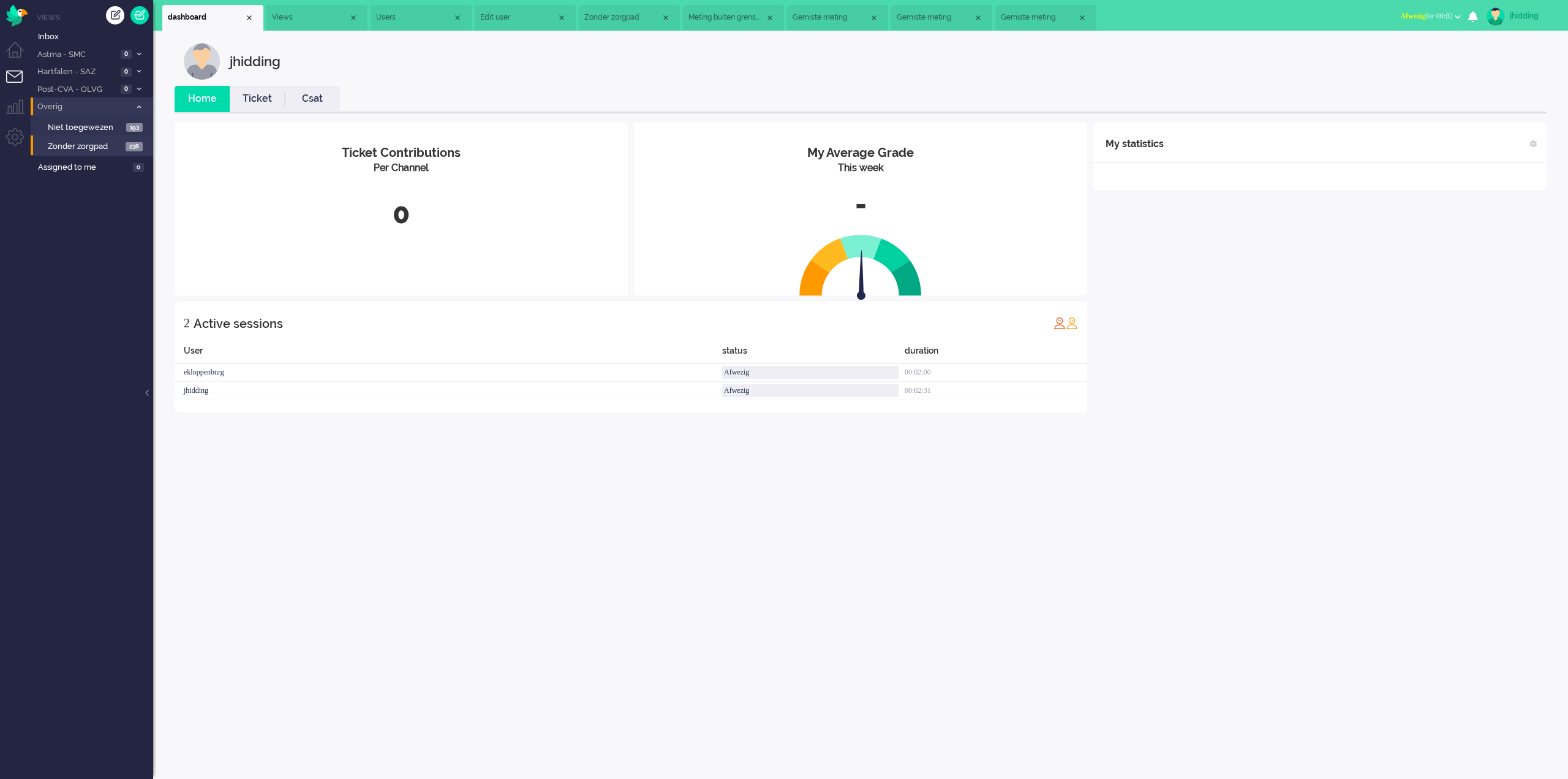
click at [286, 18] on span "Views" at bounding box center [310, 17] width 77 height 11
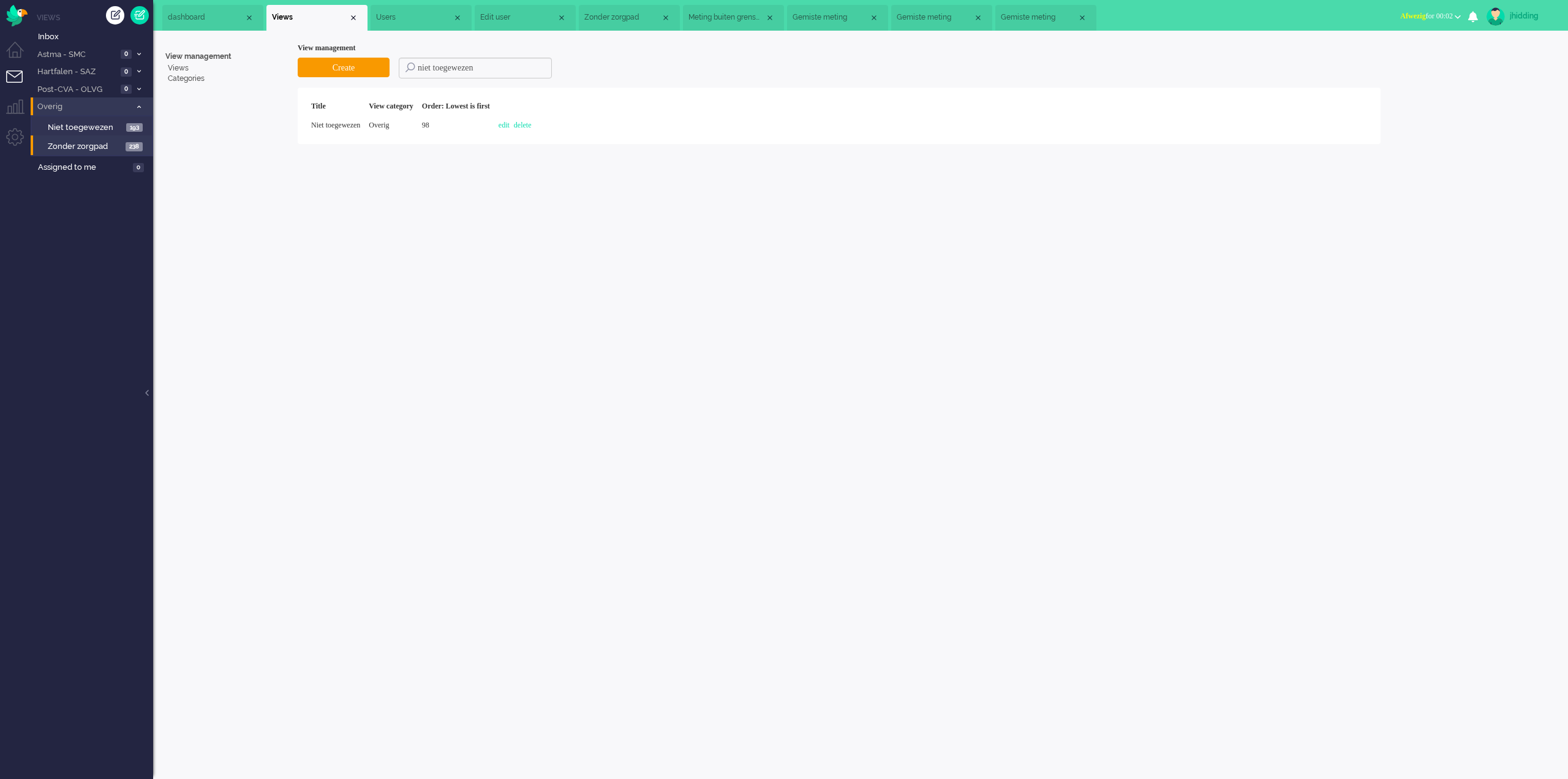
click at [401, 8] on li "Users" at bounding box center [421, 18] width 101 height 26
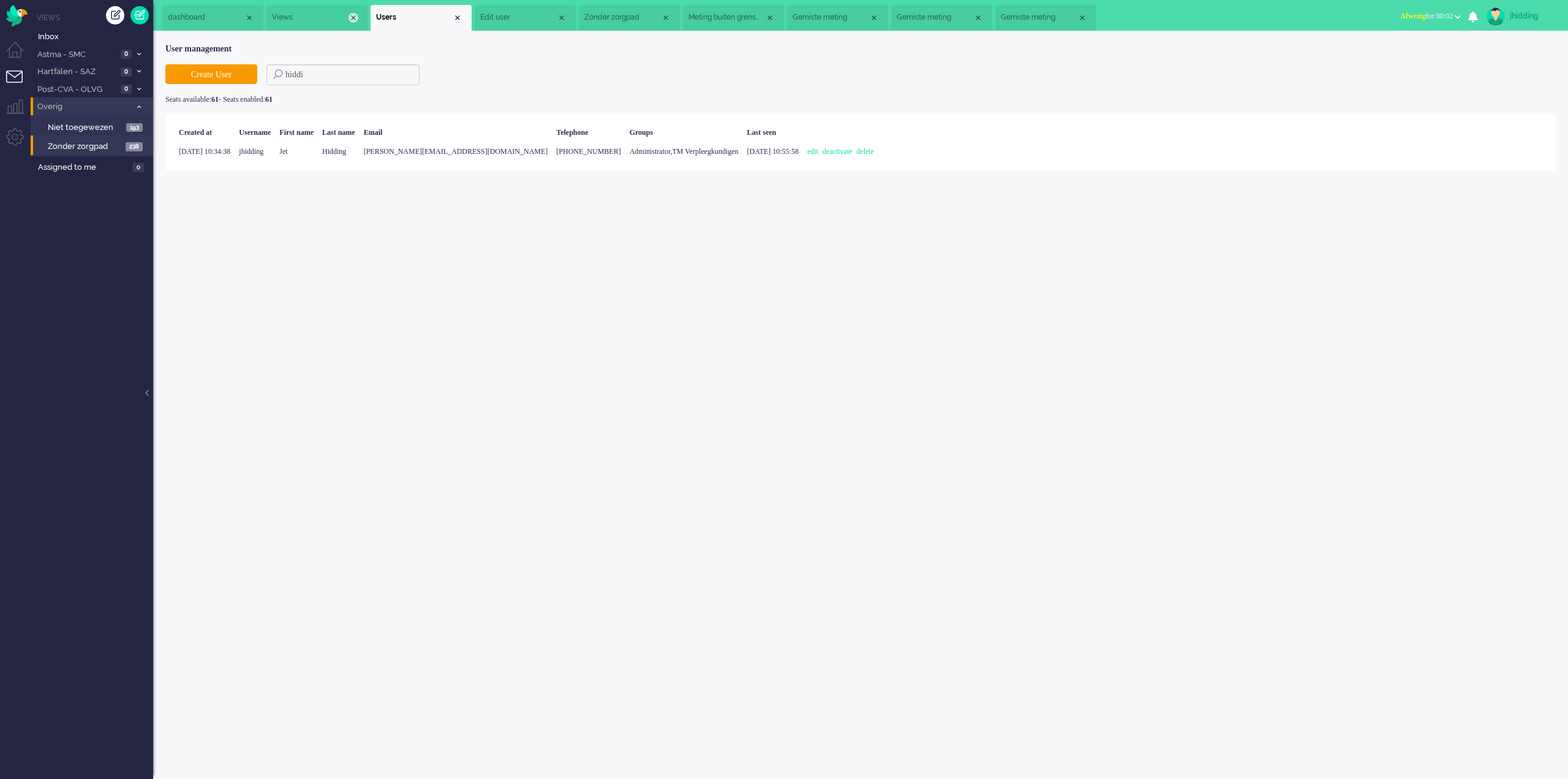
click at [353, 15] on div "Close tab" at bounding box center [353, 17] width 10 height 10
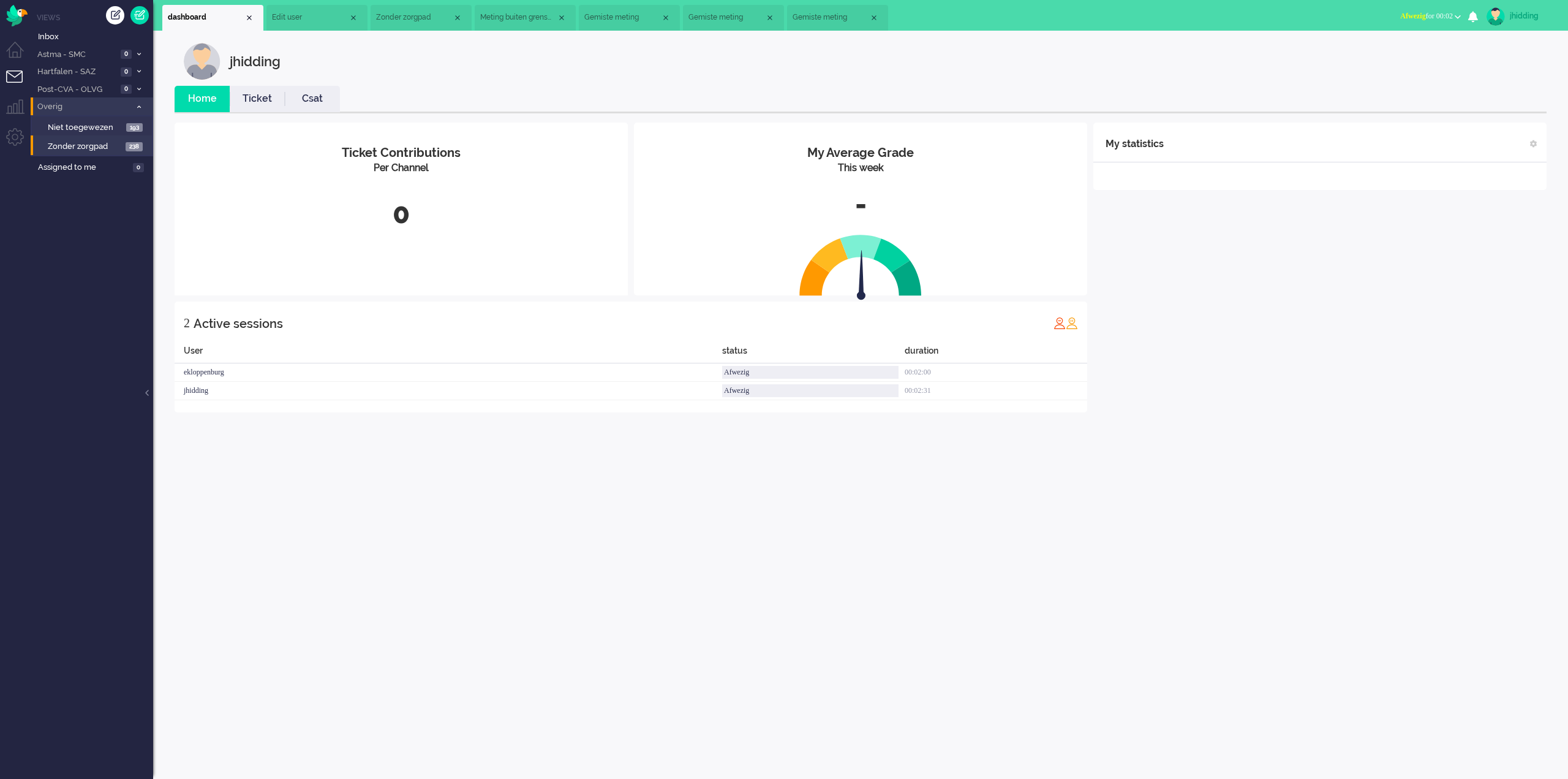
click at [320, 20] on span "Edit user" at bounding box center [310, 17] width 77 height 11
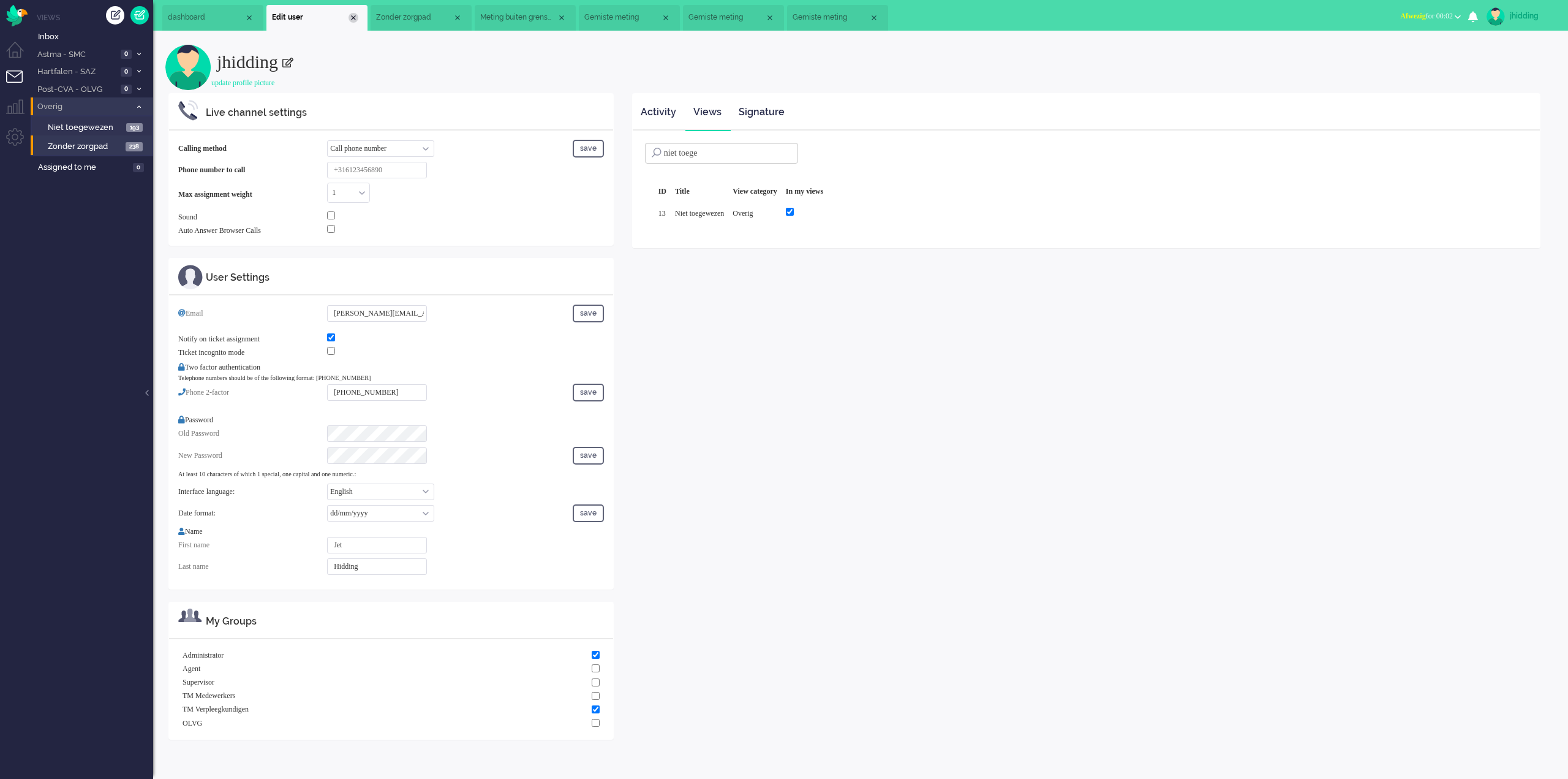
click at [353, 17] on div "Close tab" at bounding box center [353, 17] width 10 height 10
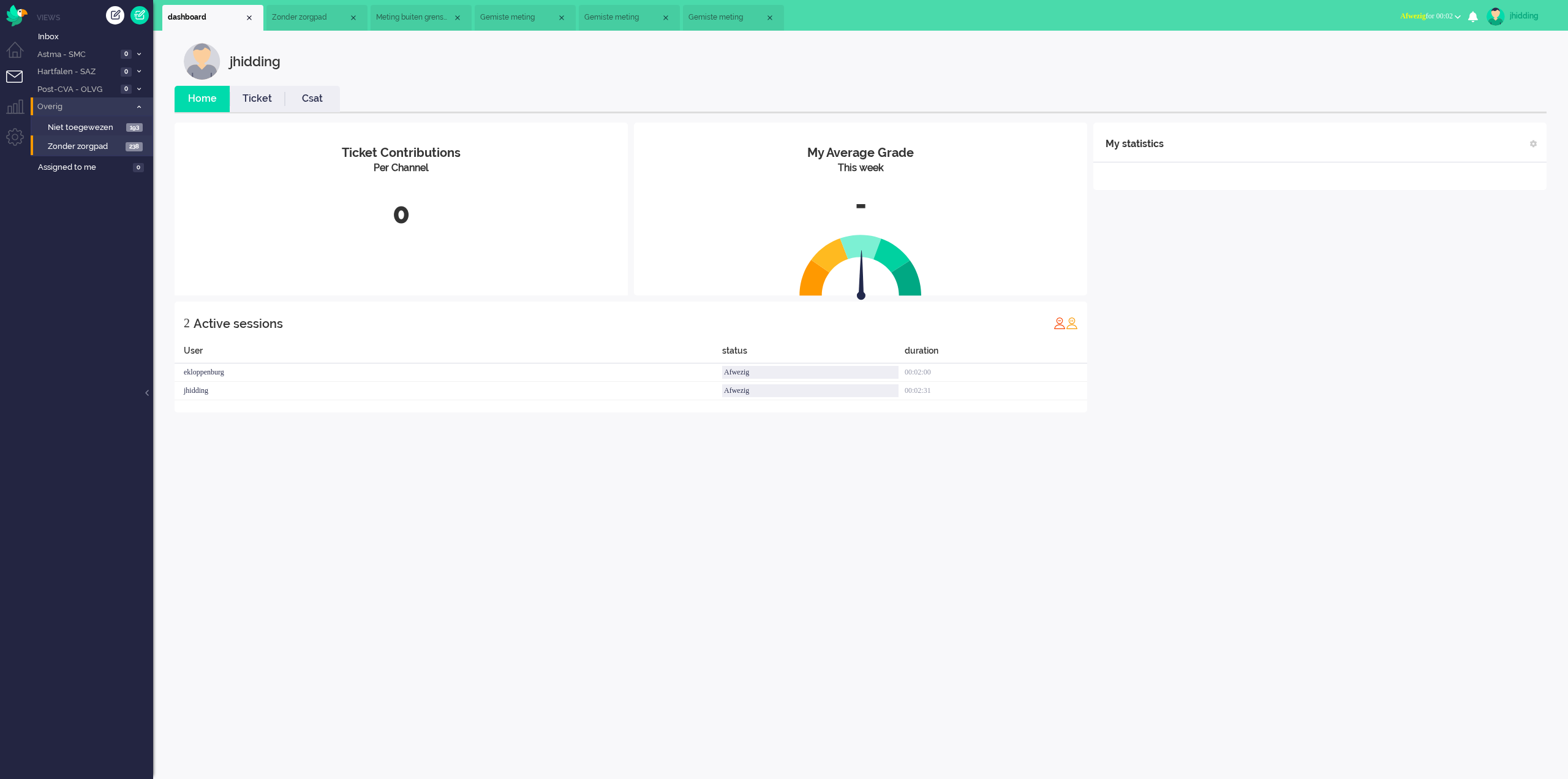
click at [288, 8] on li "Zonder zorgpad" at bounding box center [317, 18] width 101 height 26
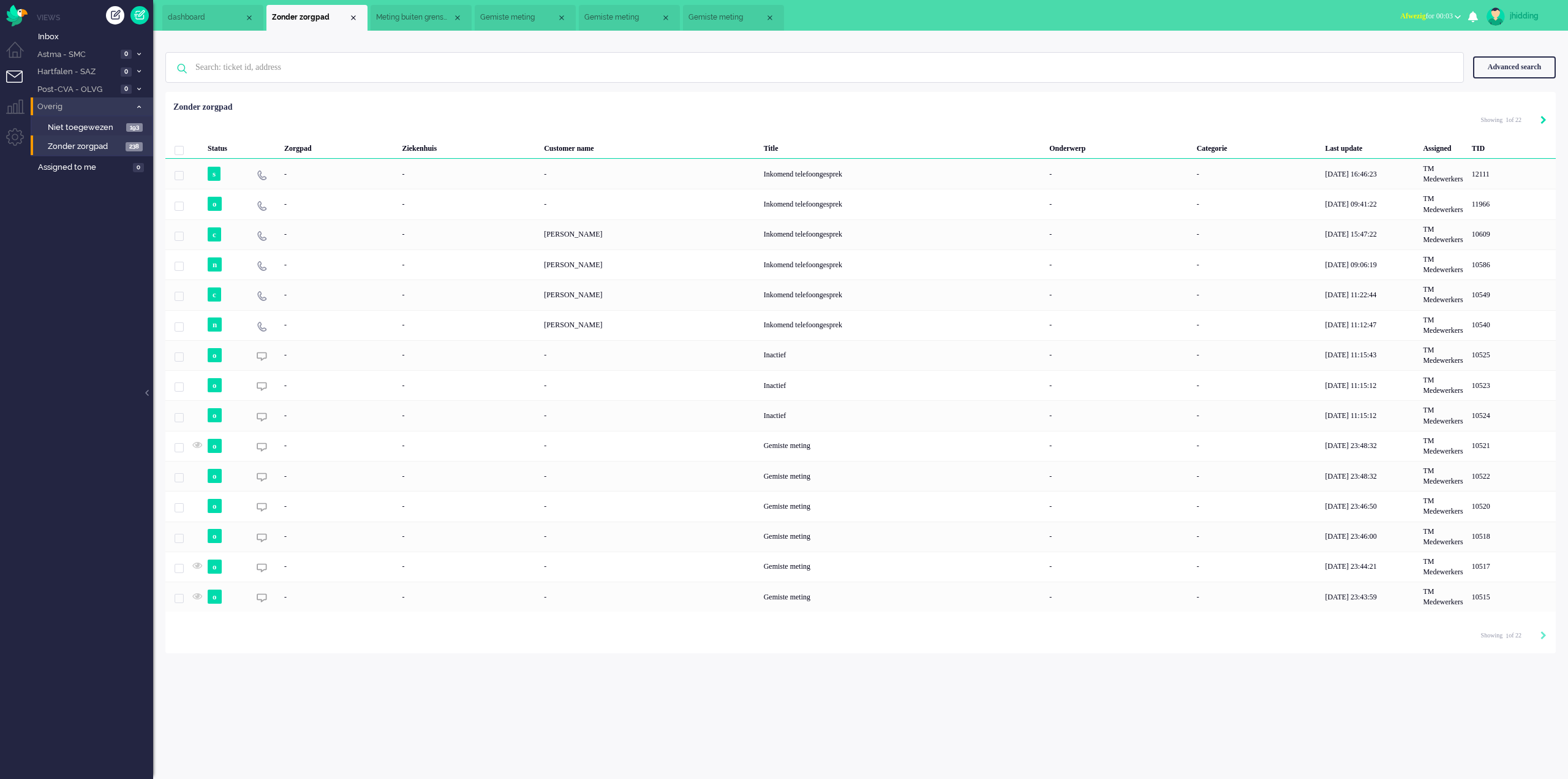
click at [1542, 120] on icon "Next" at bounding box center [1544, 120] width 6 height 8
type input "2"
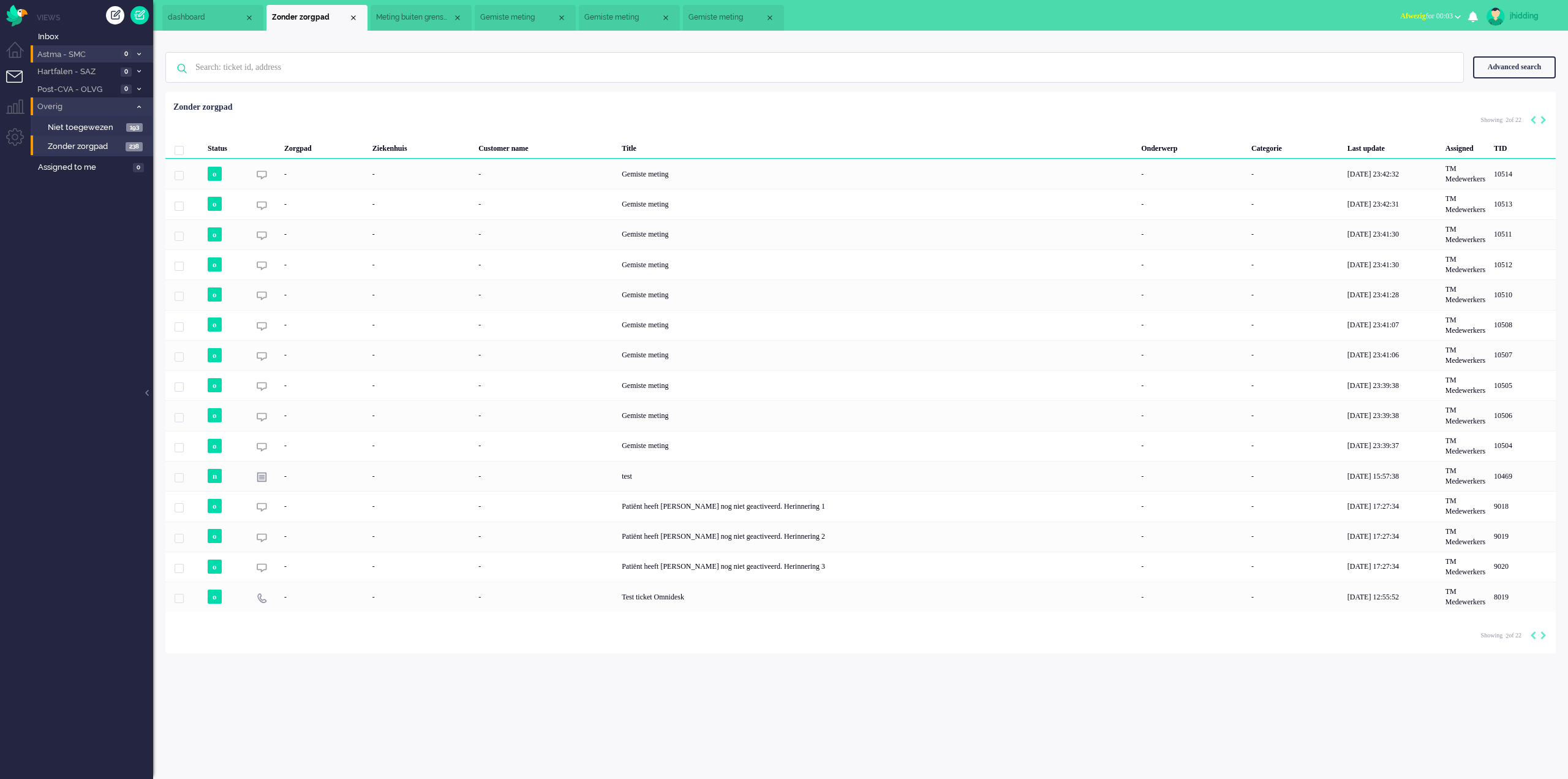
click at [69, 54] on span "Astma - SMC" at bounding box center [76, 54] width 81 height 11
click at [69, 54] on span "Astma - SMC" at bounding box center [83, 54] width 95 height 11
click at [69, 54] on span "Astma - SMC" at bounding box center [76, 54] width 81 height 11
click at [69, 54] on span "Astma - SMC" at bounding box center [83, 54] width 95 height 11
click at [60, 56] on span "Astma - SMC" at bounding box center [76, 54] width 81 height 11
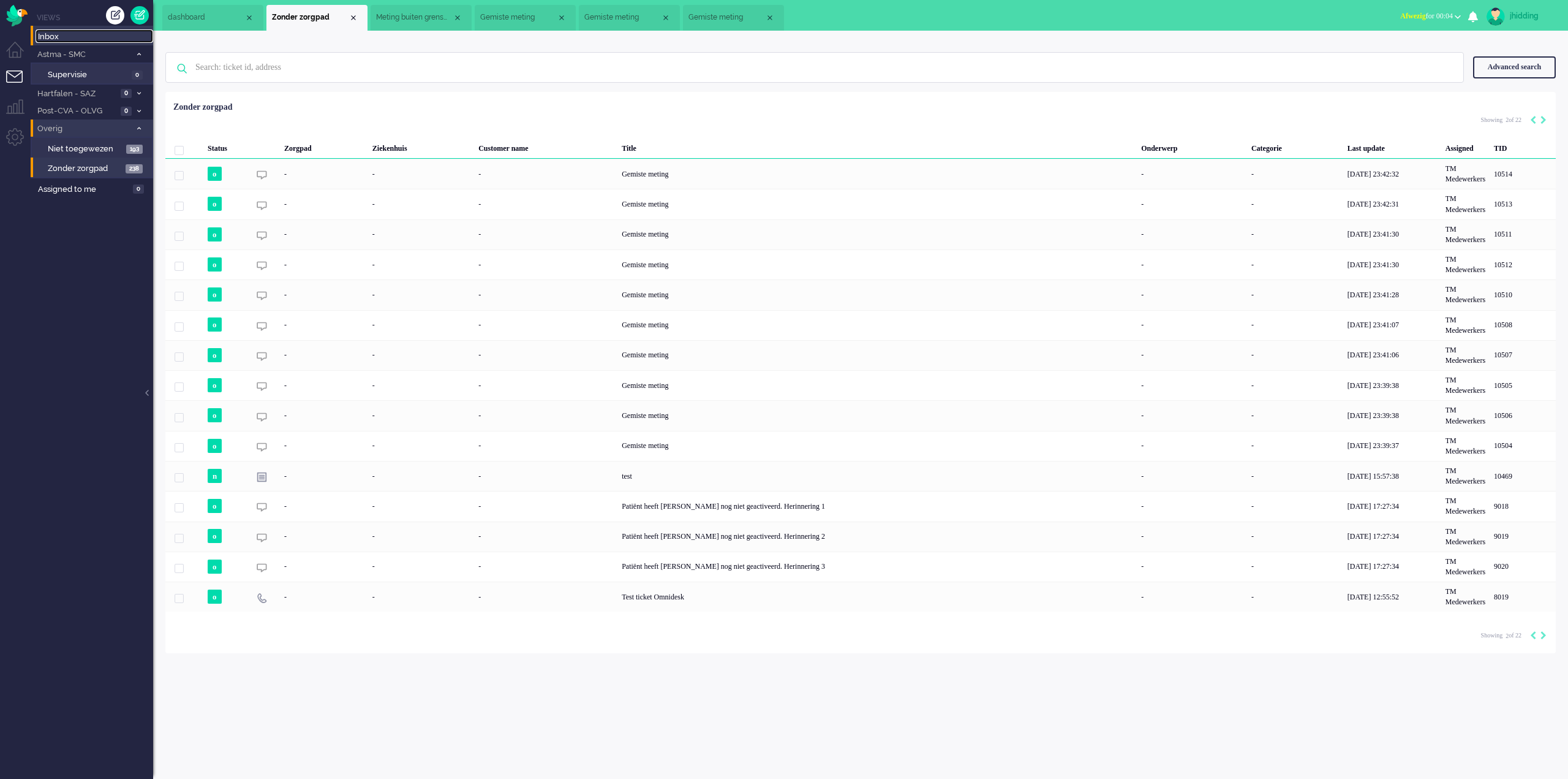
click at [69, 38] on span "Inbox" at bounding box center [95, 37] width 115 height 11
type input "1"
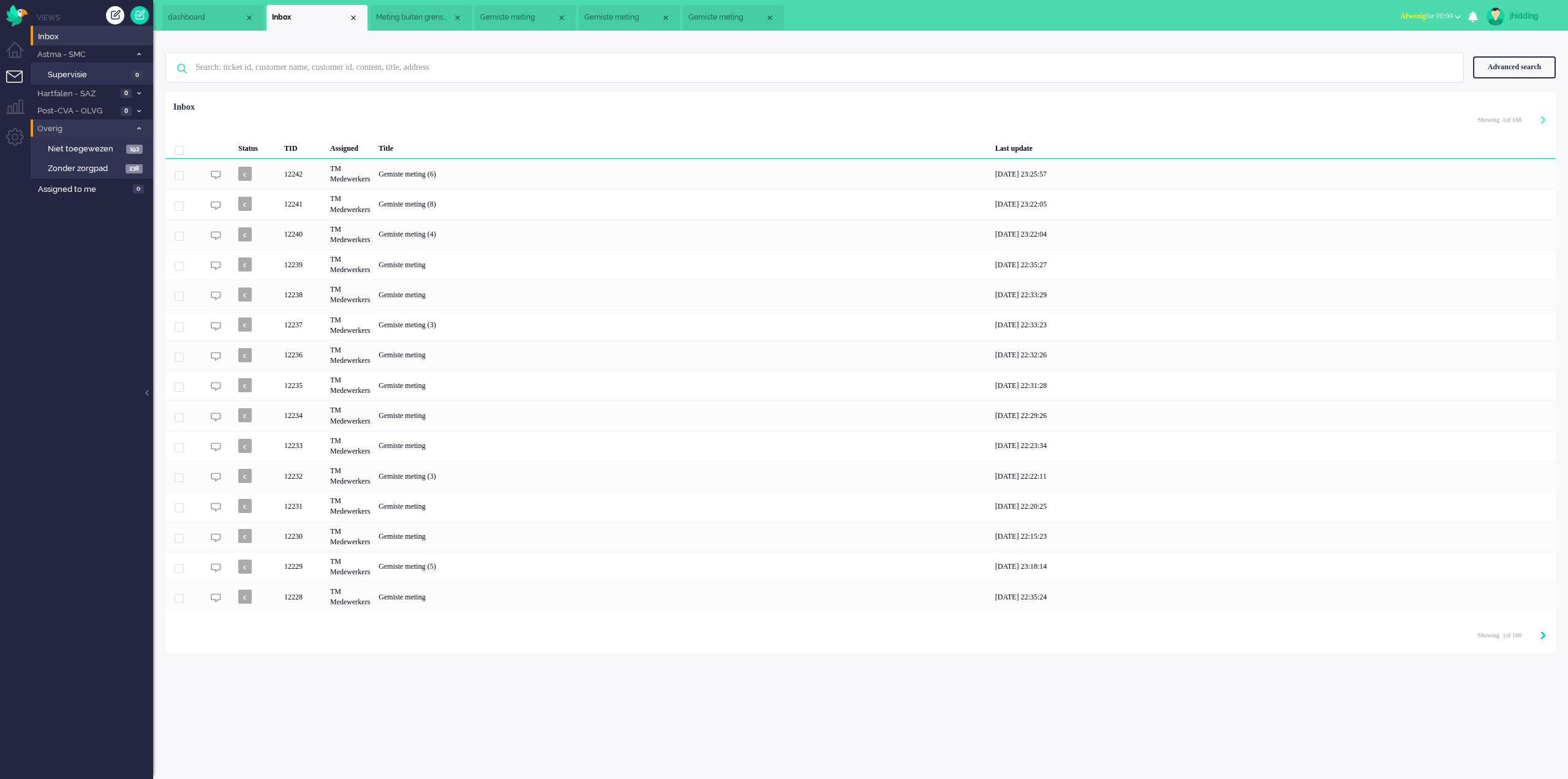
click at [1542, 635] on icon "Next" at bounding box center [1544, 635] width 6 height 8
type input "2"
click at [1542, 635] on icon "Next" at bounding box center [1544, 635] width 6 height 8
type input "3"
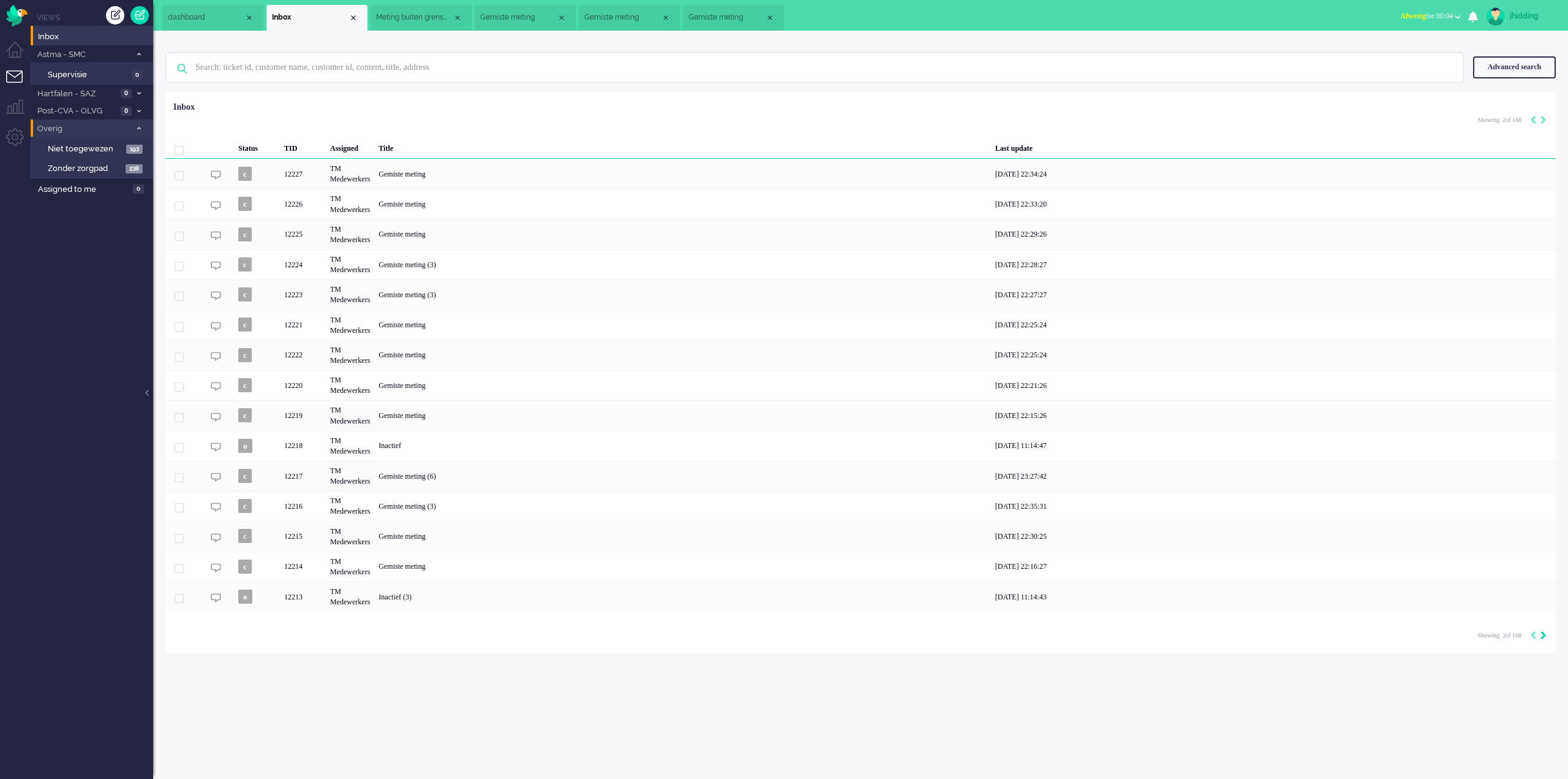
type input "3"
click at [1542, 635] on icon "Next" at bounding box center [1544, 635] width 6 height 8
type input "4"
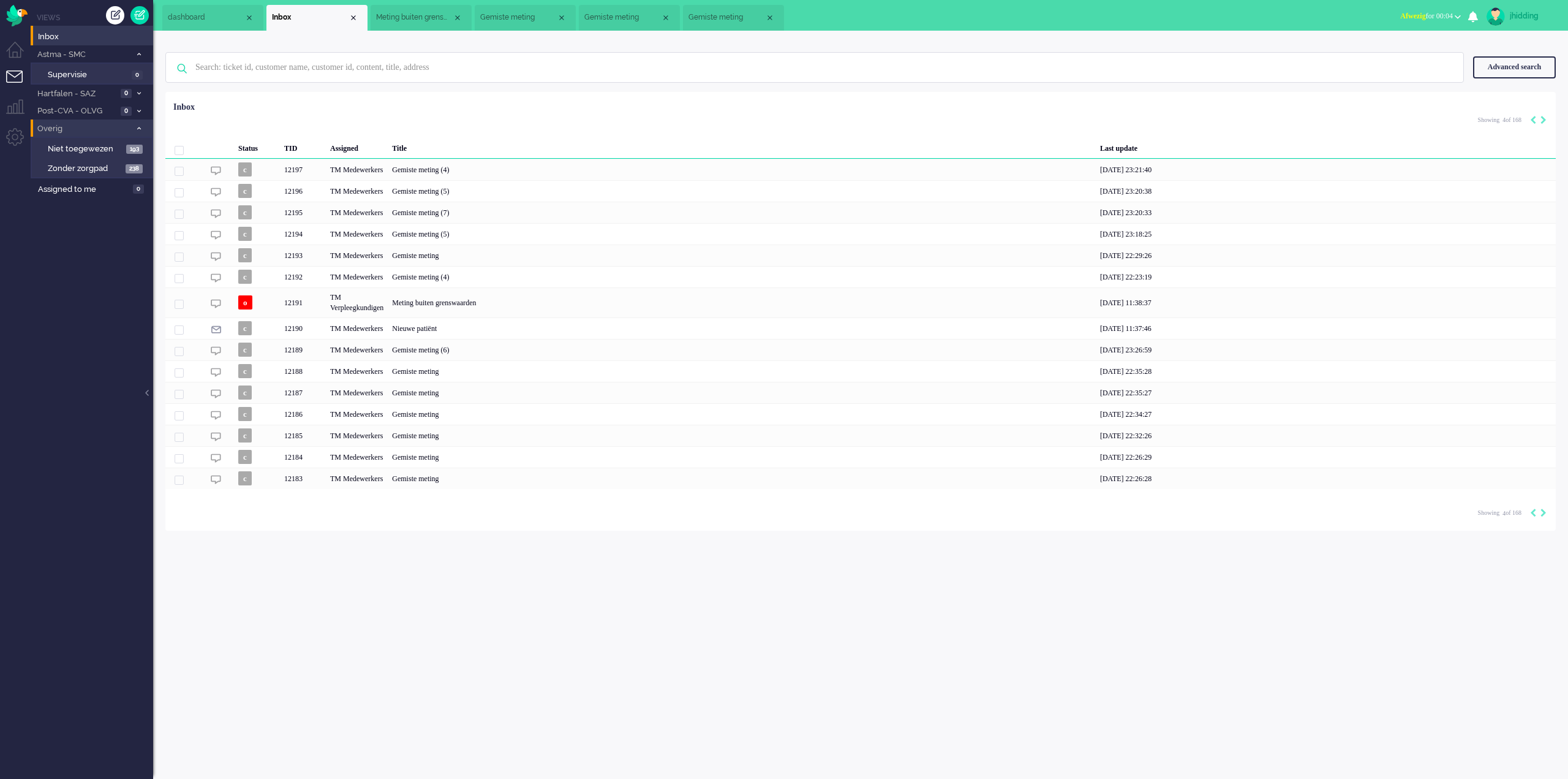
click at [1549, 513] on div "Loading... Status TID Assigned Title Last update c 12197 TM Medewerkers Gemiste…" at bounding box center [861, 311] width 1391 height 439
click at [1546, 512] on icon "Next" at bounding box center [1544, 512] width 6 height 8
type input "5"
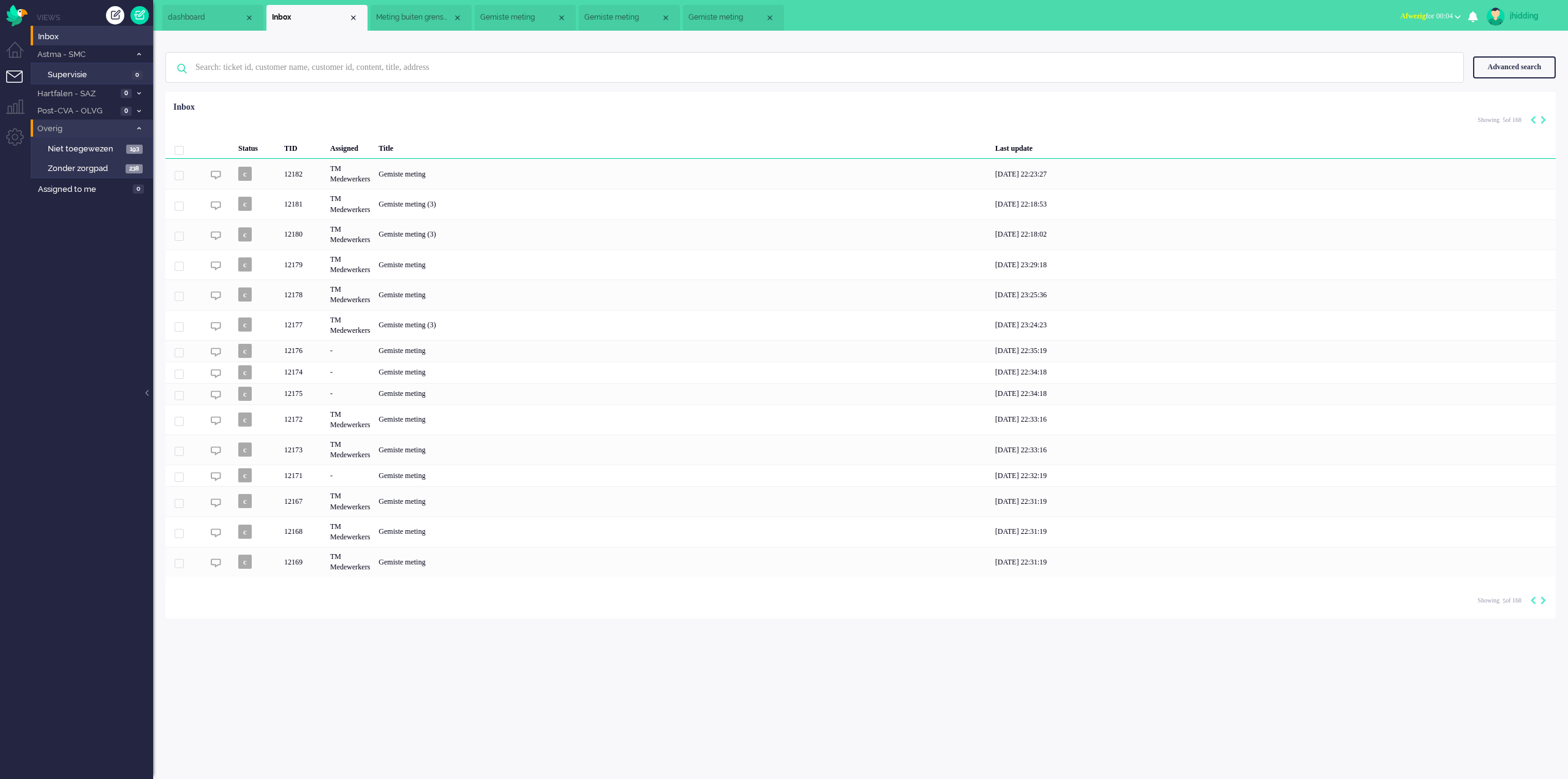
click at [1547, 602] on div "Loading... Status TID Assigned Title Last update c 12182 TM Medewerkers Gemiste…" at bounding box center [861, 355] width 1391 height 526
click at [1542, 602] on icon "Next" at bounding box center [1544, 600] width 6 height 8
type input "6"
click at [1542, 602] on div "[DATE] 22:18:19" at bounding box center [1273, 592] width 565 height 22
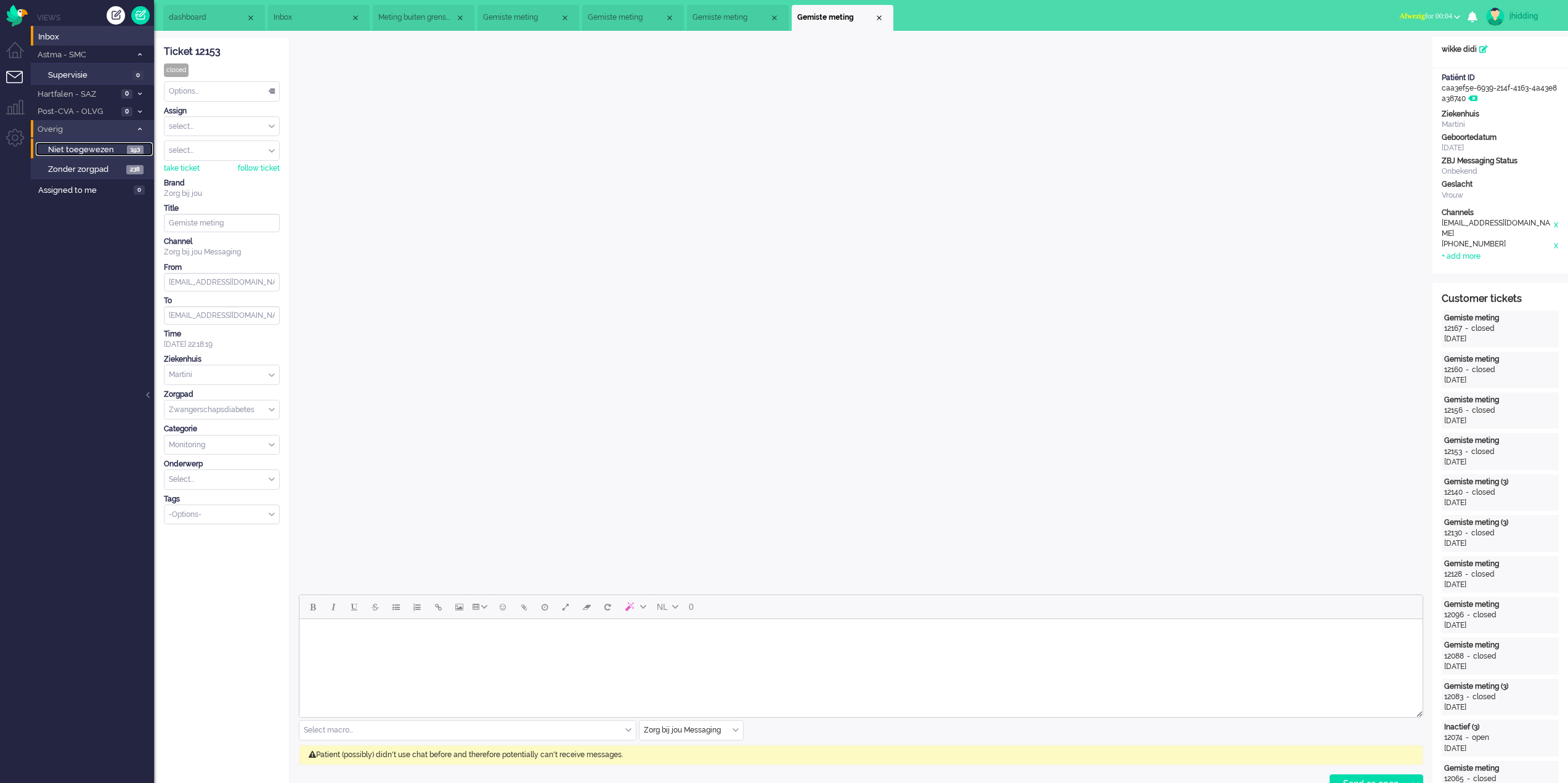
click at [76, 153] on span "Niet toegewezen" at bounding box center [86, 150] width 76 height 11
type input "1"
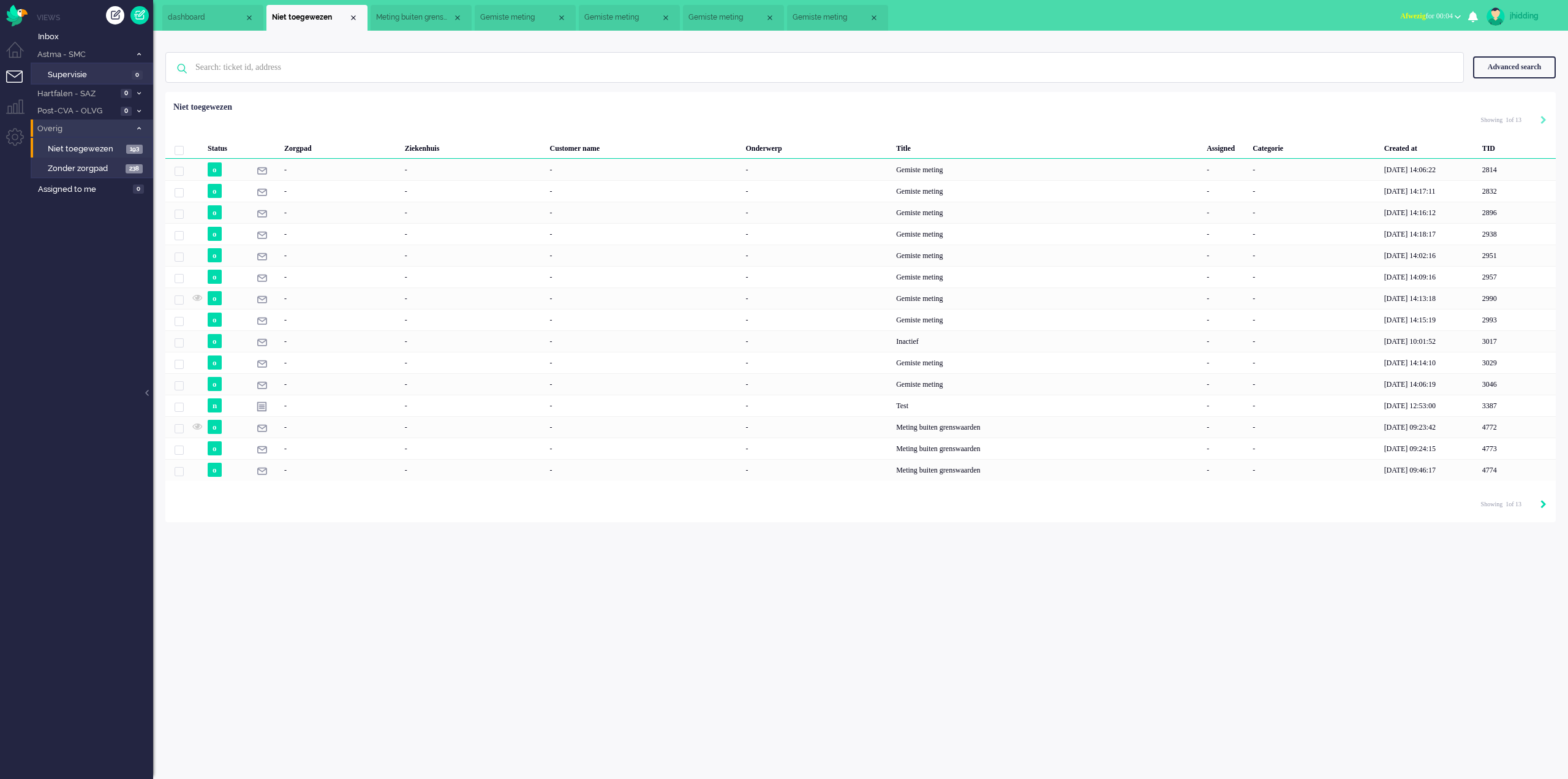
click at [1540, 502] on div "Pagination" at bounding box center [1536, 505] width 21 height 12
click at [70, 171] on span "Zonder zorgpad" at bounding box center [85, 168] width 74 height 11
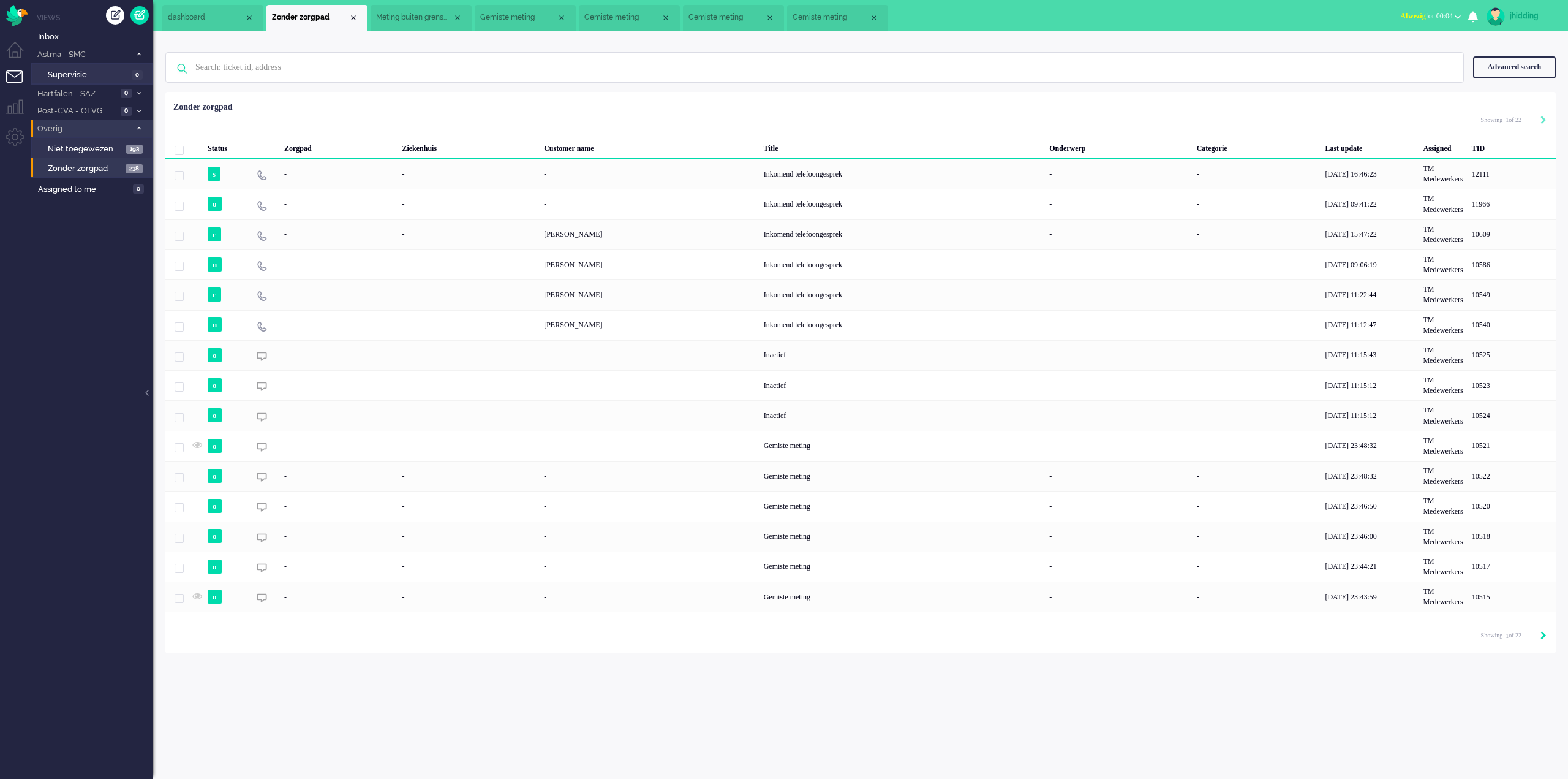
click at [1541, 634] on icon "Next" at bounding box center [1544, 635] width 6 height 8
type input "2"
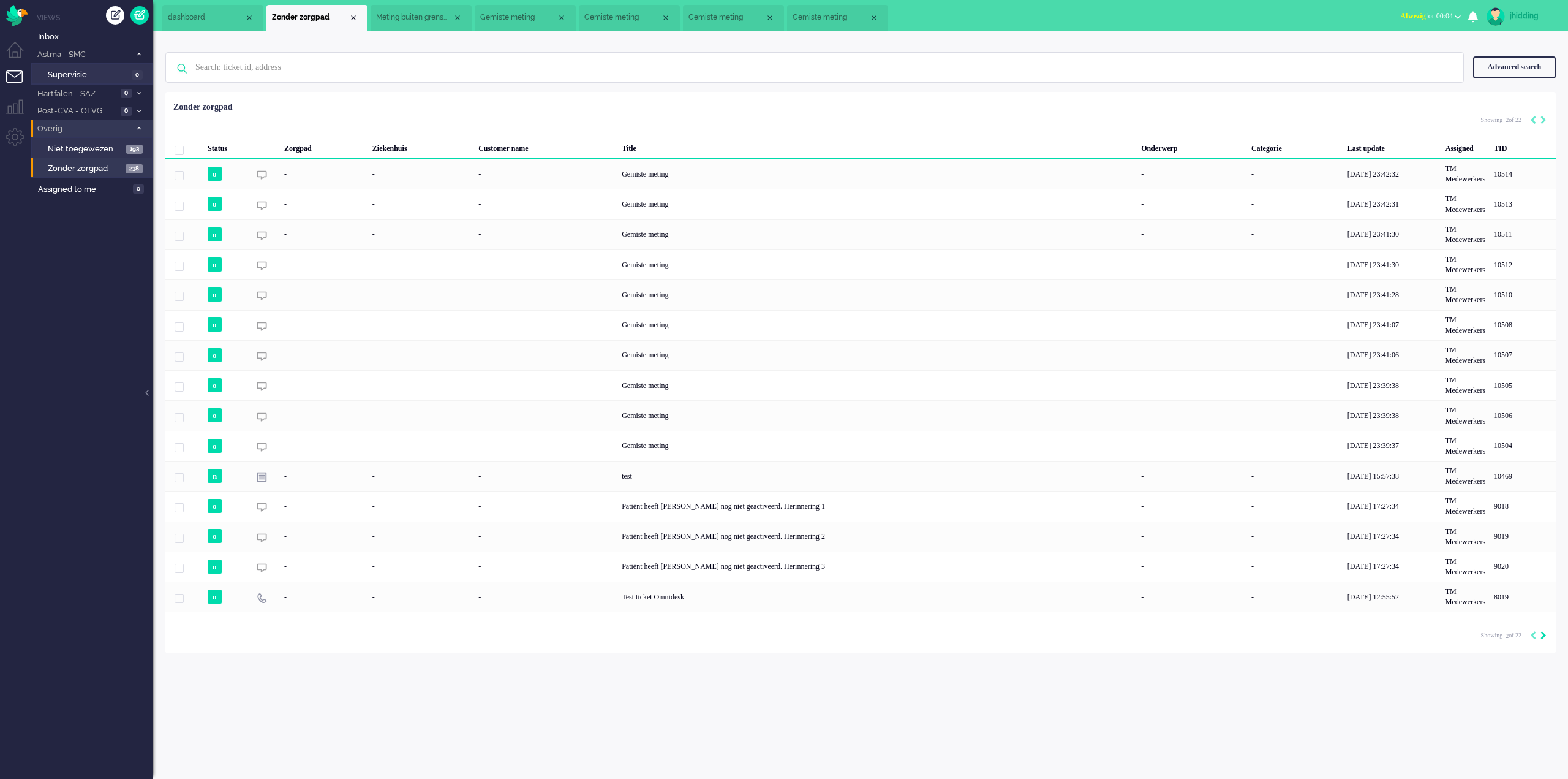
click at [1545, 634] on icon "Next" at bounding box center [1544, 635] width 6 height 8
type input "3"
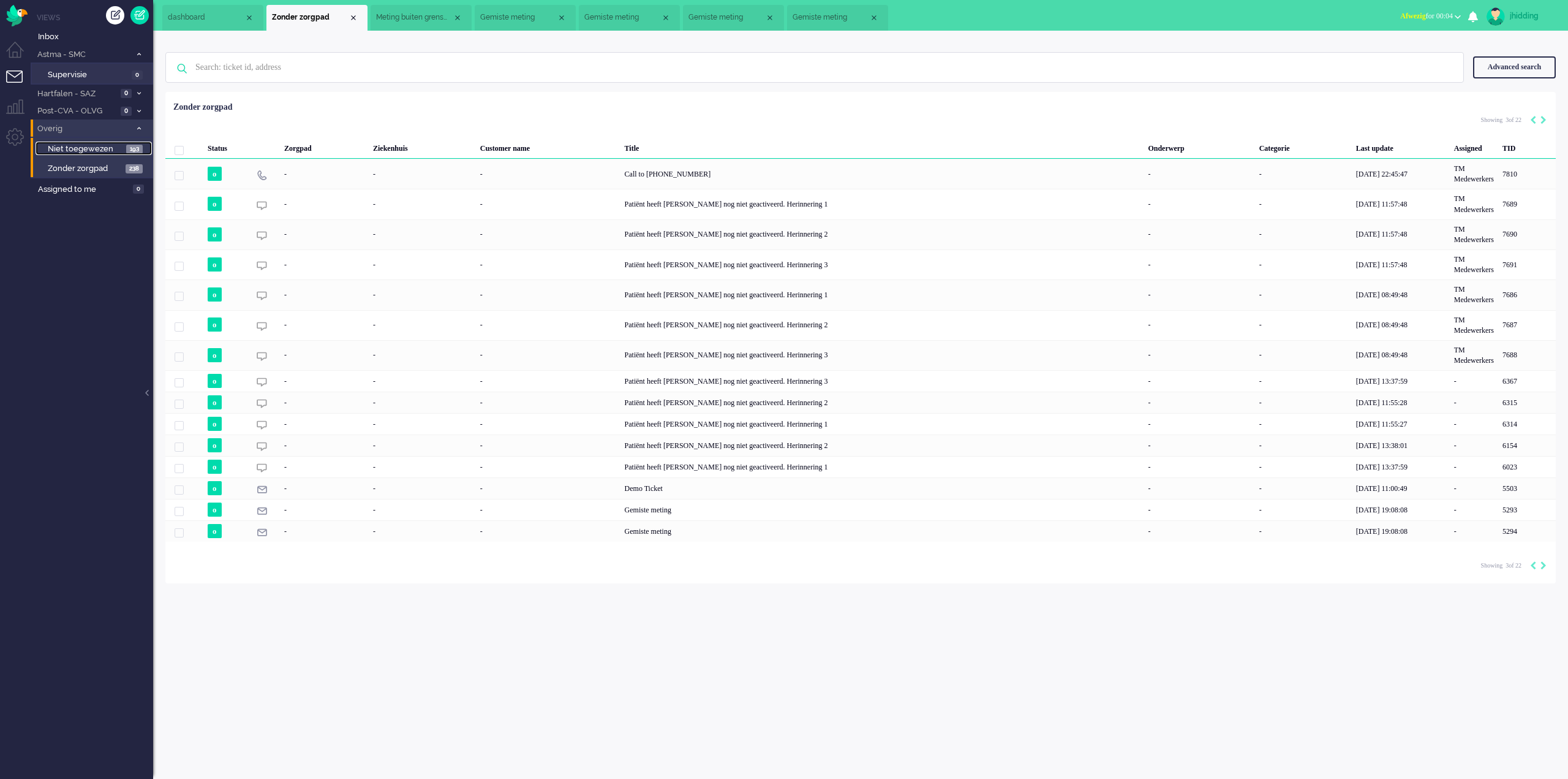
click at [84, 152] on span "Niet toegewezen" at bounding box center [86, 149] width 75 height 11
type input "1"
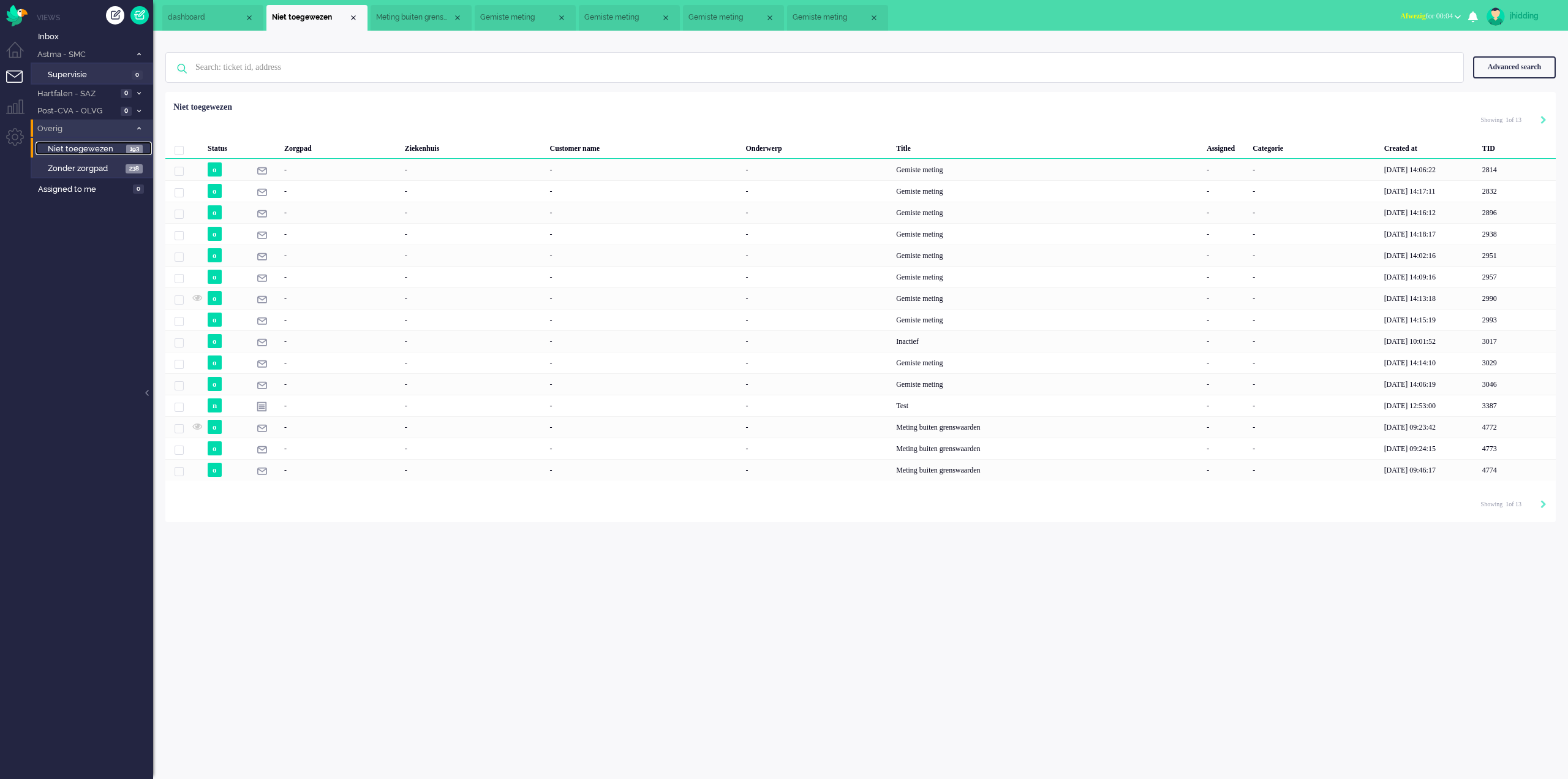
click at [90, 149] on span "Niet toegewezen" at bounding box center [86, 149] width 75 height 11
click at [910, 214] on div "Gemiste meting" at bounding box center [1047, 212] width 310 height 22
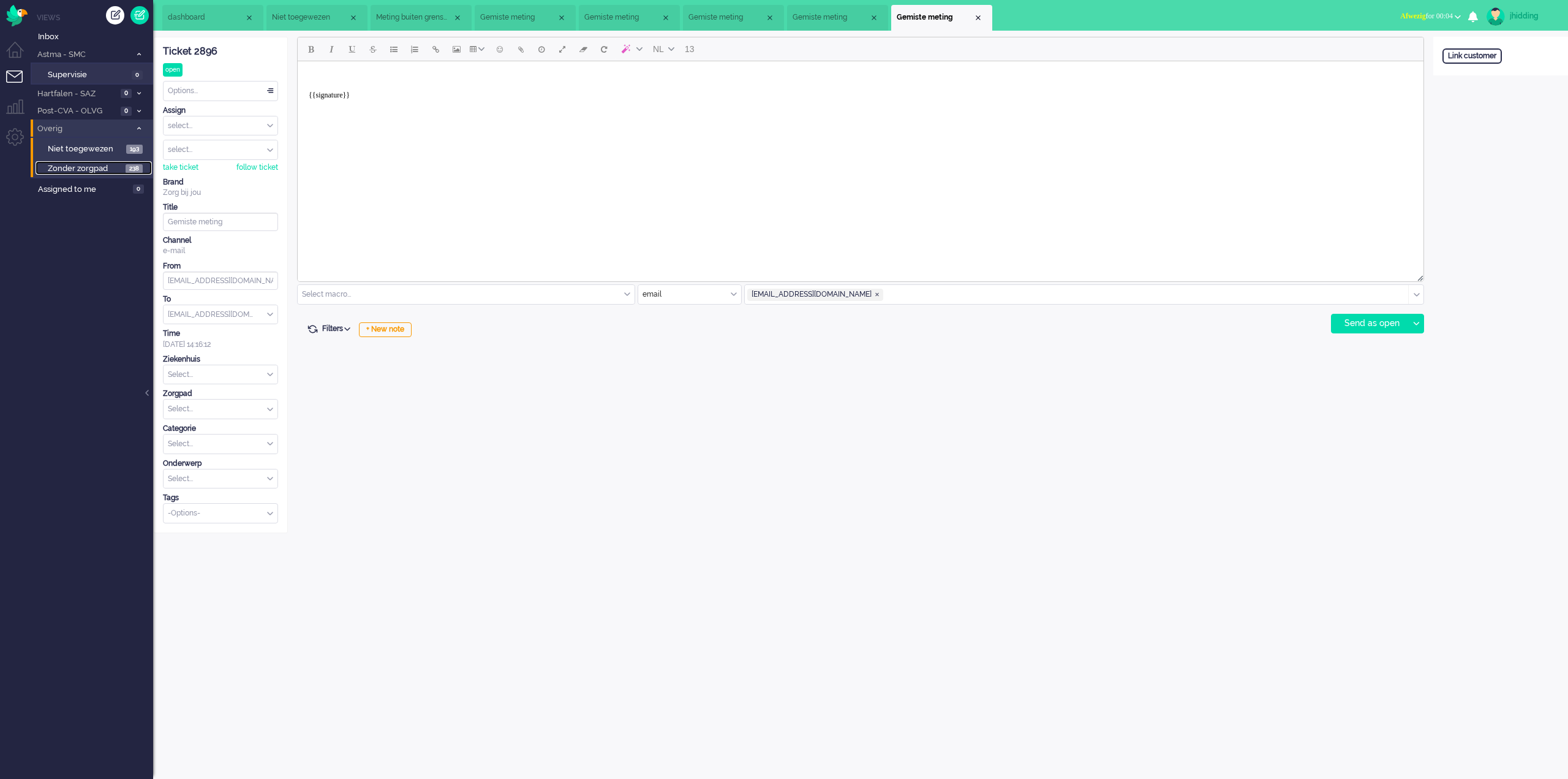
click at [65, 167] on span "Zonder zorgpad" at bounding box center [85, 168] width 74 height 11
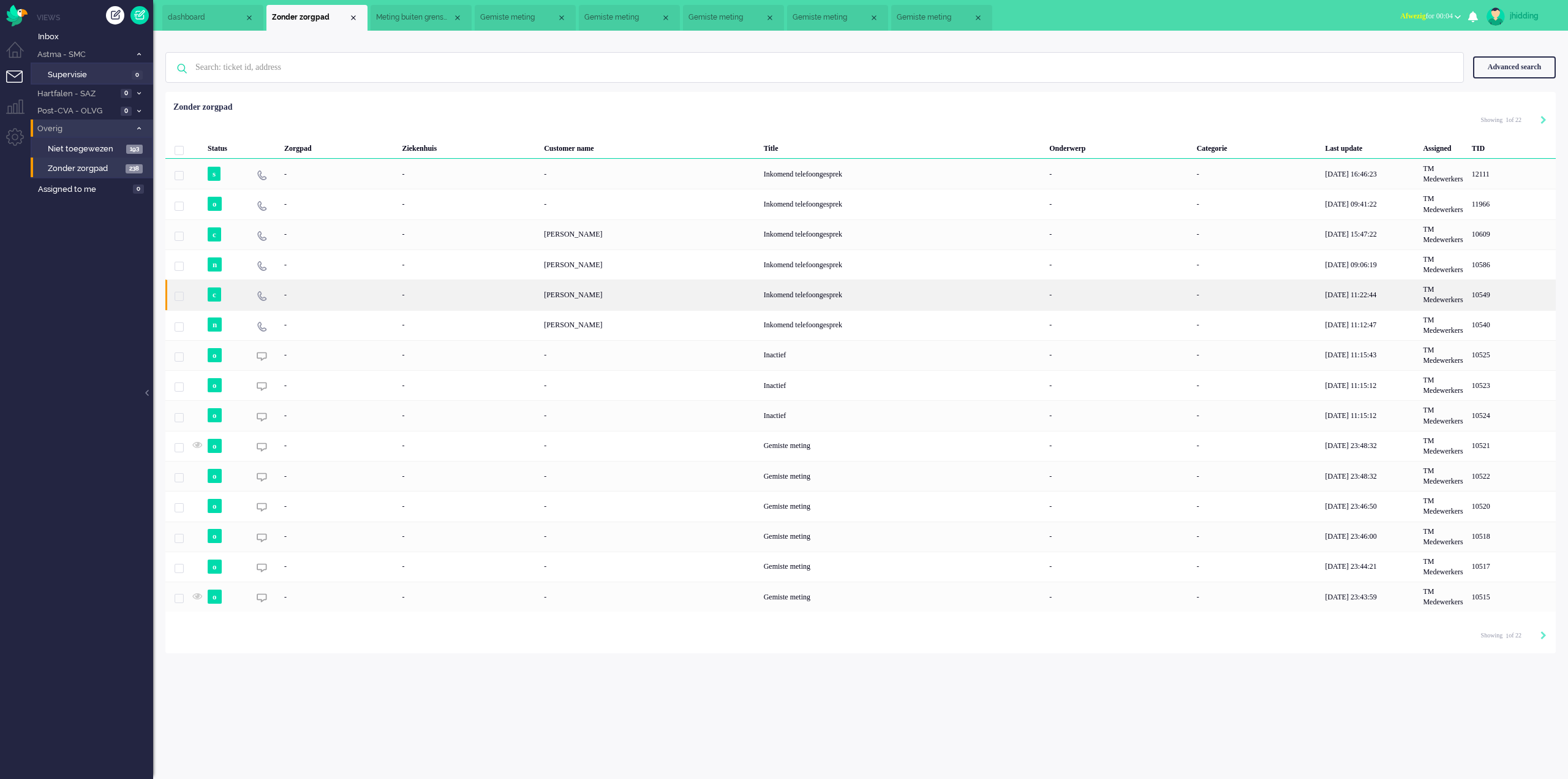
click at [810, 287] on div "Inkomend telefoongesprek" at bounding box center [903, 295] width 286 height 30
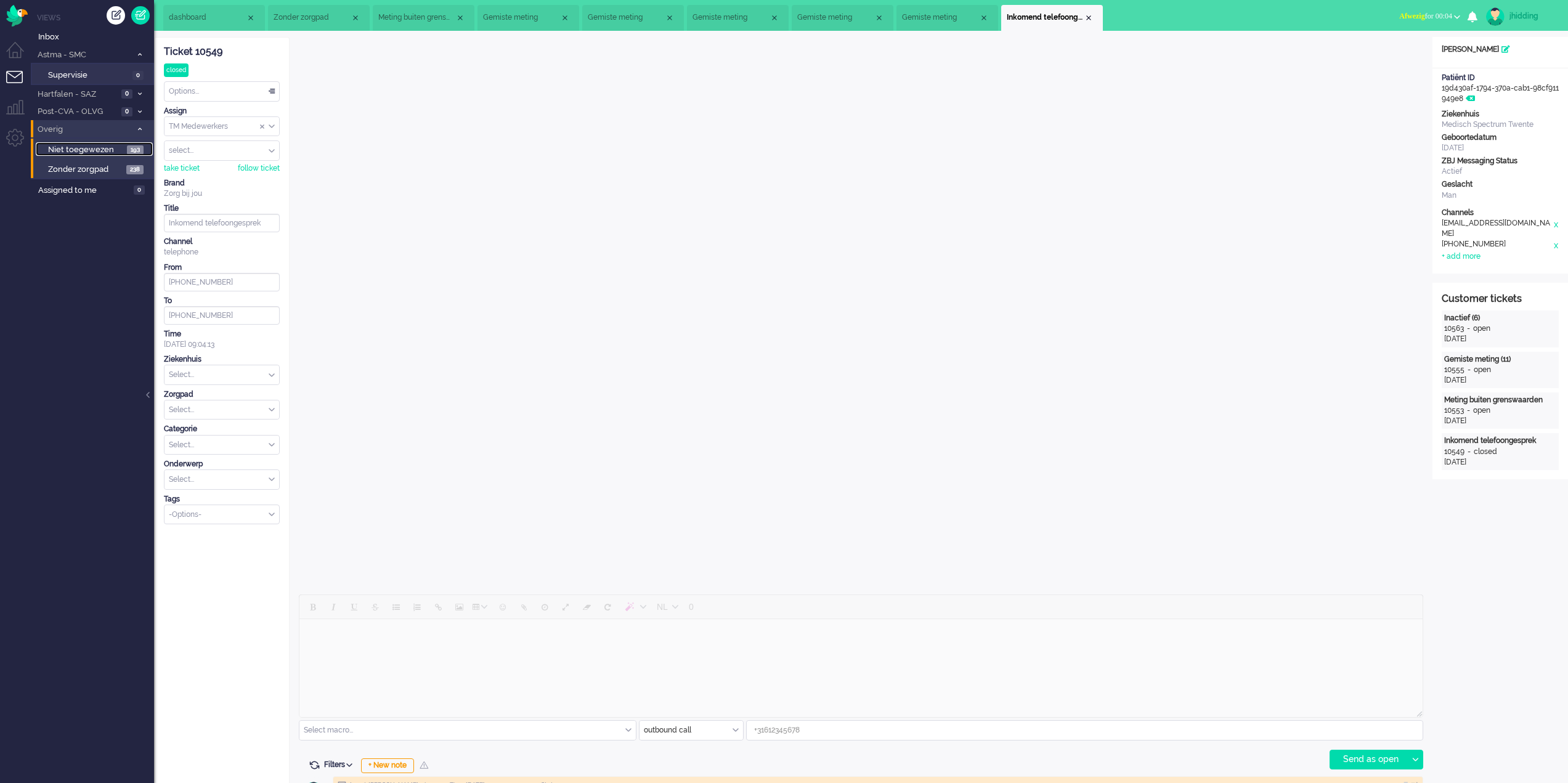
click at [72, 153] on span "Niet toegewezen" at bounding box center [86, 150] width 76 height 11
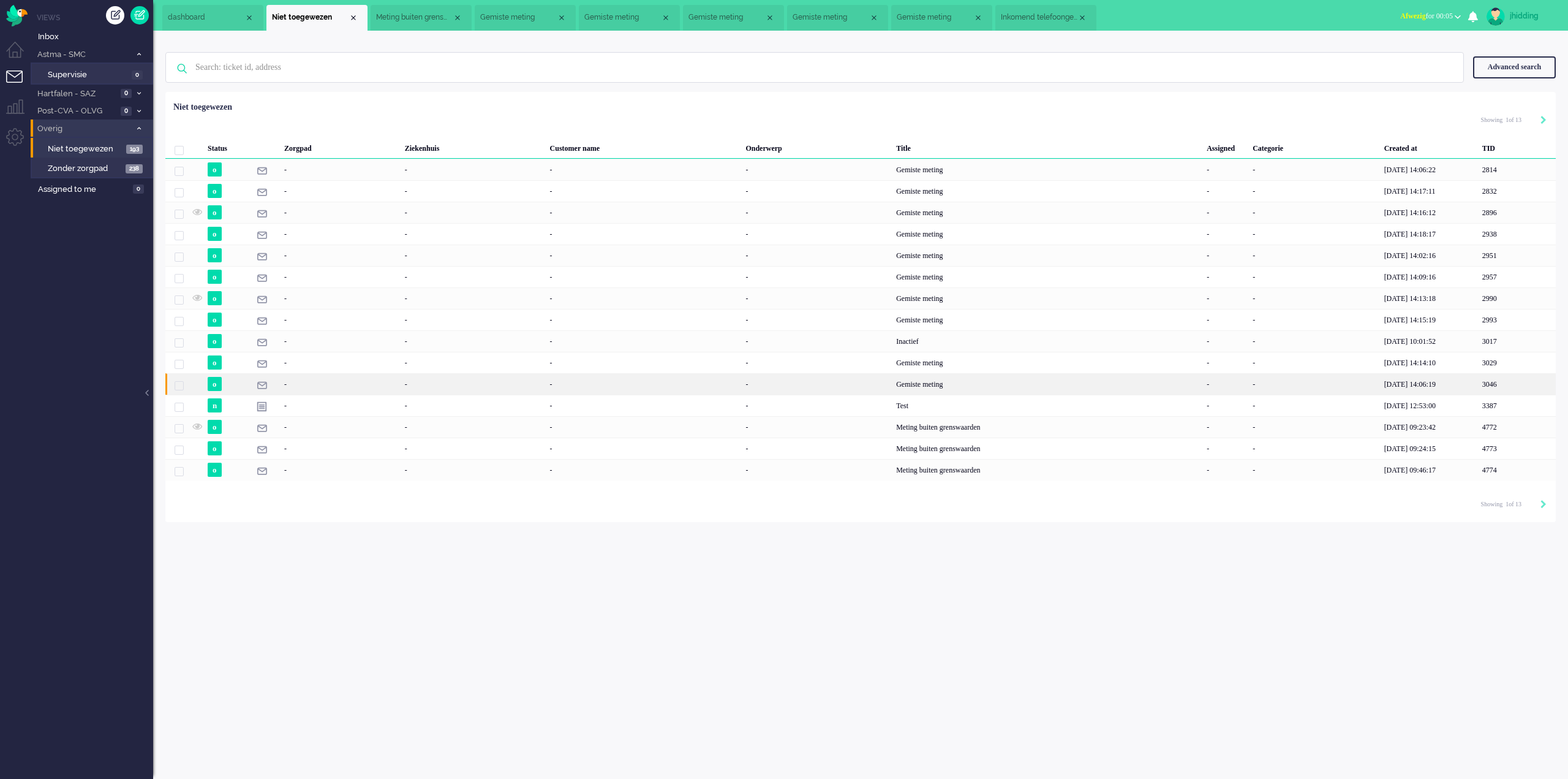
click at [972, 381] on div "Gemiste meting" at bounding box center [1047, 383] width 310 height 22
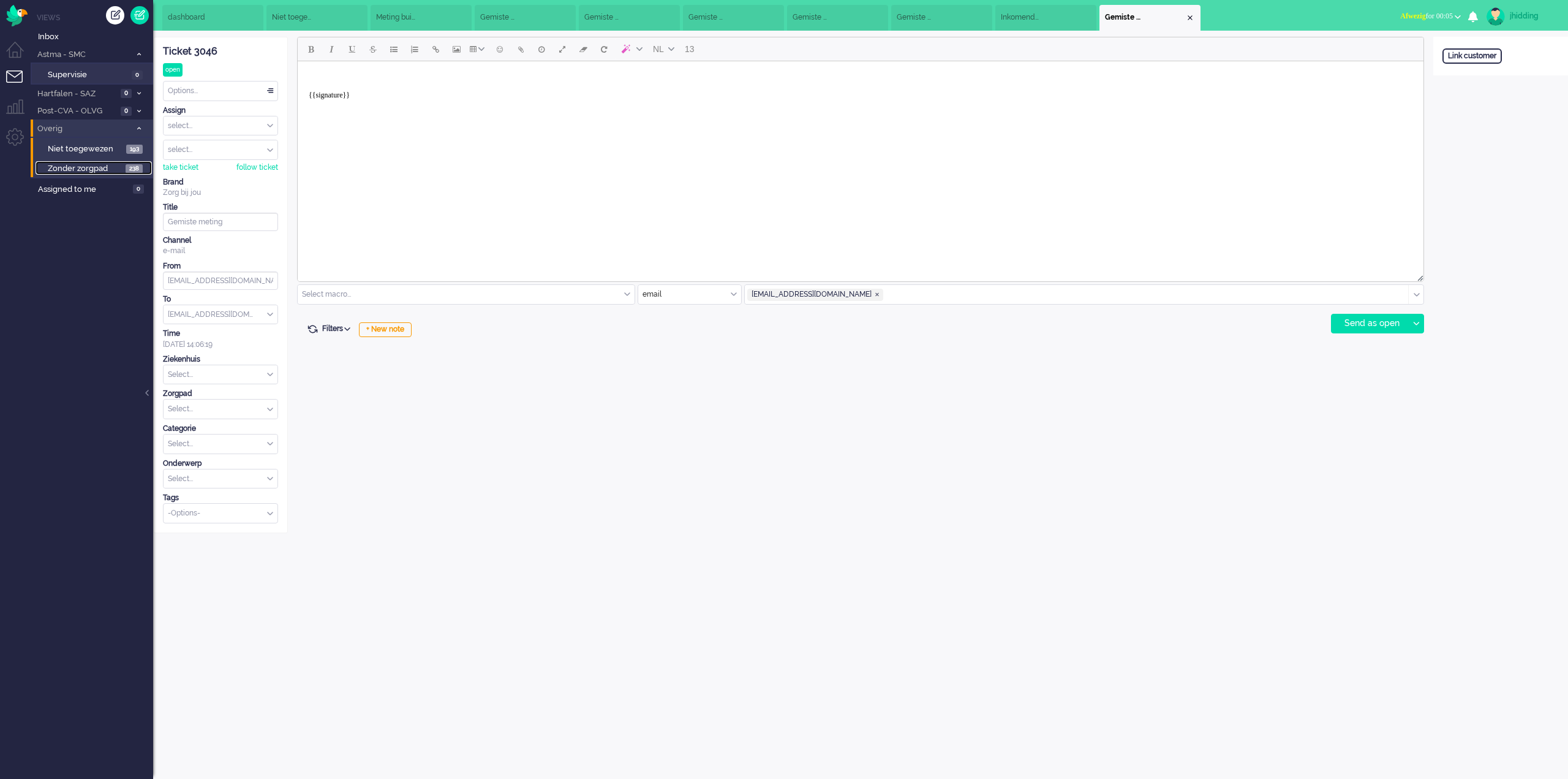
click at [71, 169] on span "Zonder zorgpad" at bounding box center [85, 168] width 74 height 11
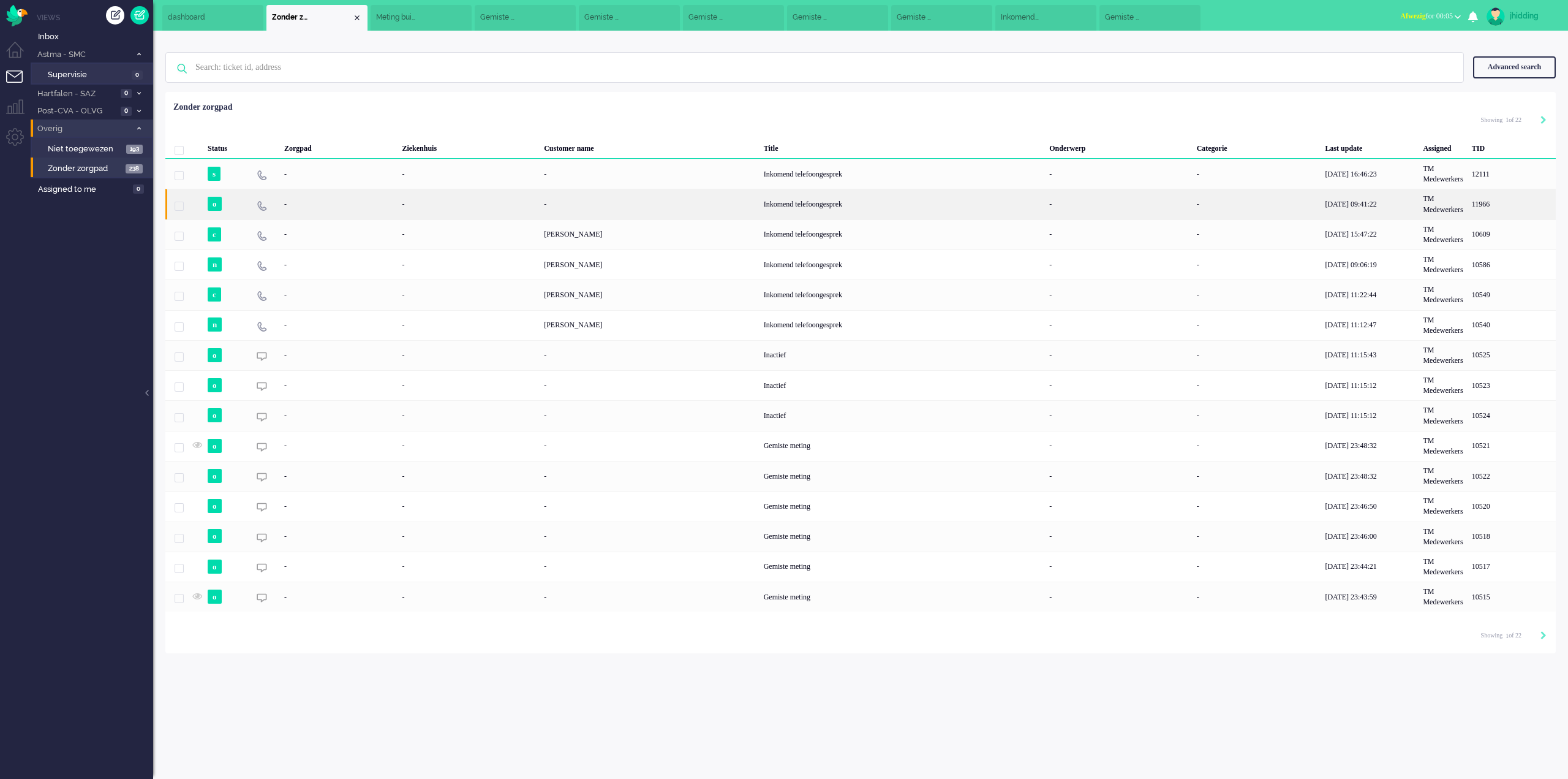
click at [1123, 207] on div "-" at bounding box center [1118, 204] width 147 height 30
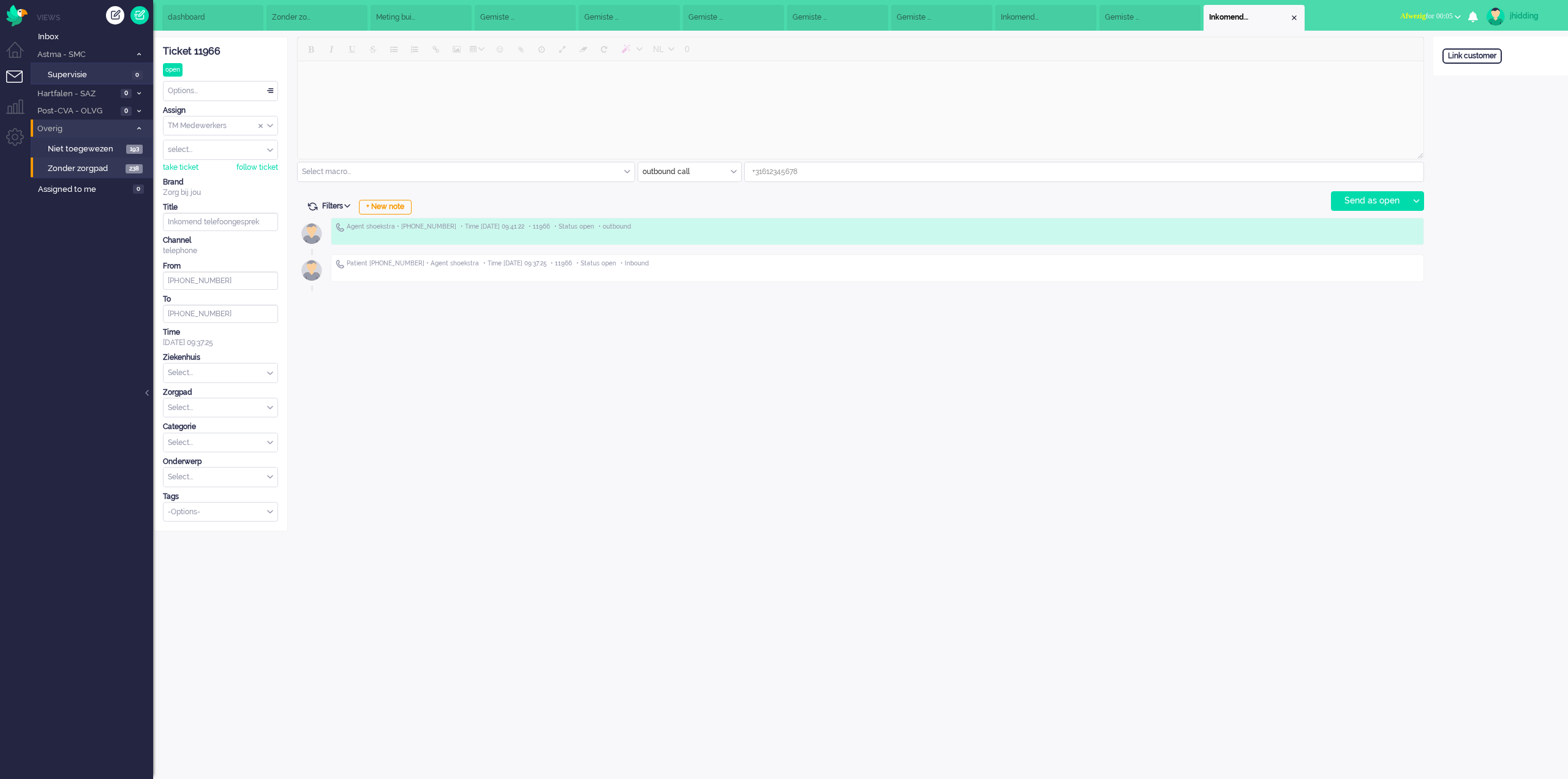
click at [1131, 24] on div "Editor disabled, select a (different) channel." at bounding box center [1203, 33] width 153 height 19
click at [1131, 15] on span "Gemiste meting" at bounding box center [1125, 17] width 39 height 11
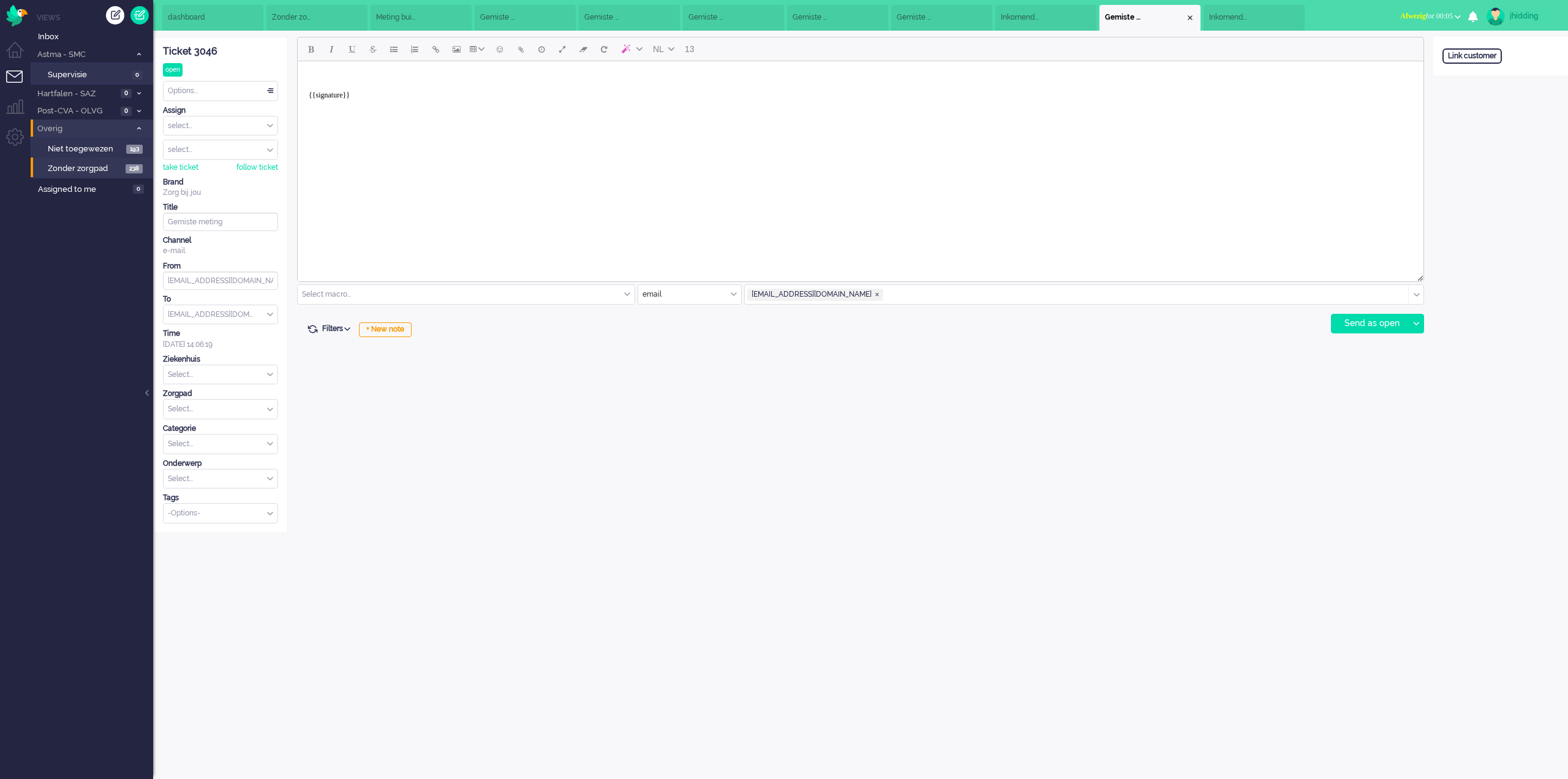
click at [1035, 23] on span "Inkomend telefoongesprek" at bounding box center [1021, 17] width 39 height 11
